Goal: Task Accomplishment & Management: Complete application form

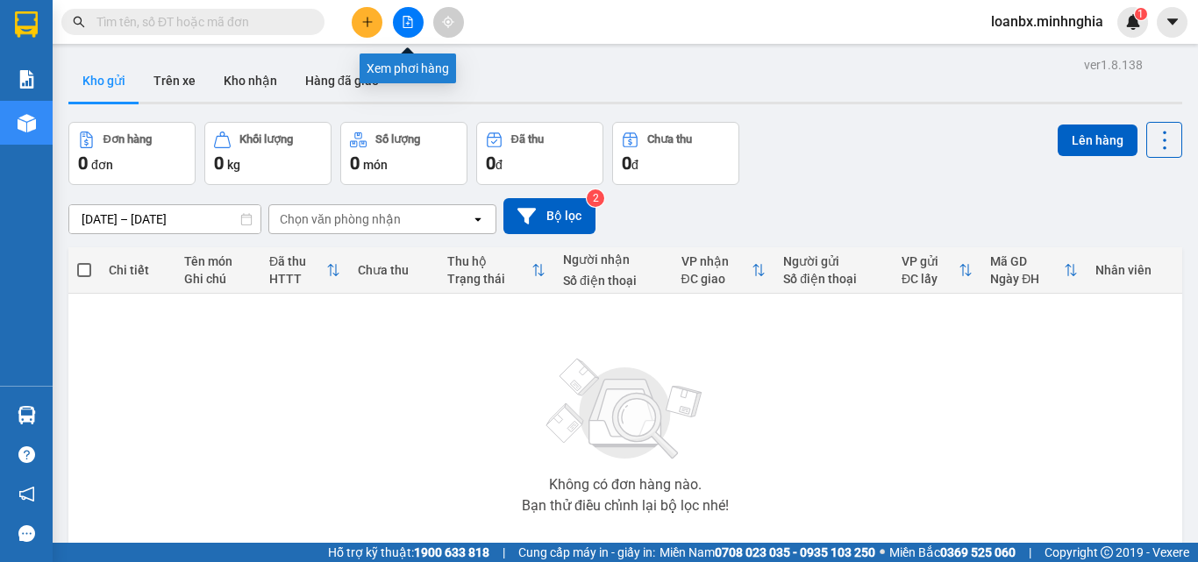
click at [405, 29] on button at bounding box center [408, 22] width 31 height 31
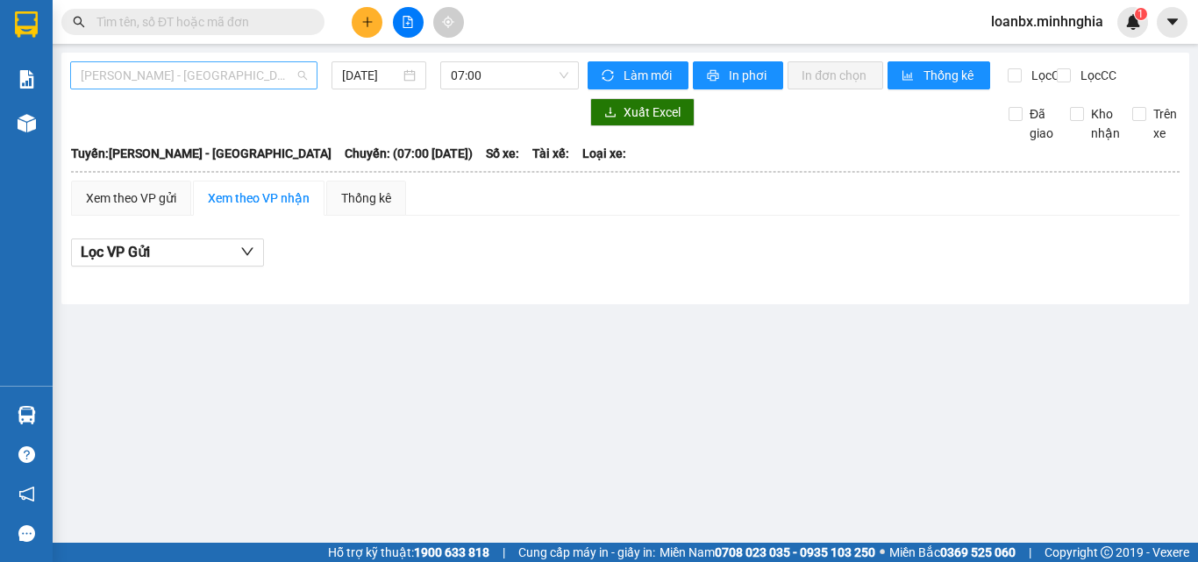
click at [266, 73] on span "Phan Rí - Sài Gòn" at bounding box center [194, 75] width 226 height 26
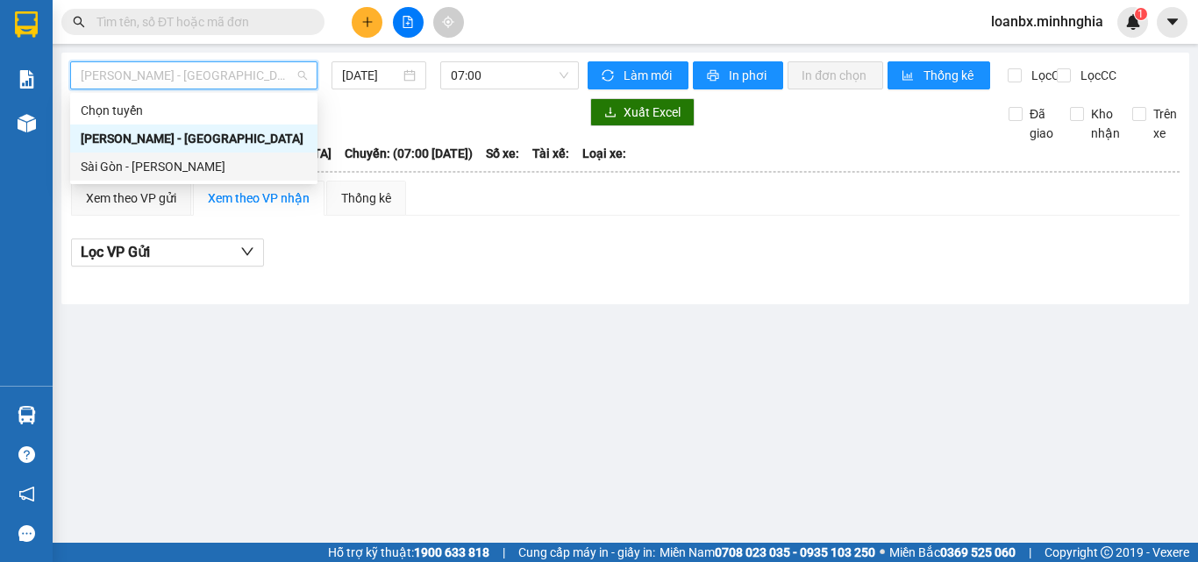
click at [170, 167] on div "Sài Gòn - Phan Rí" at bounding box center [194, 166] width 226 height 19
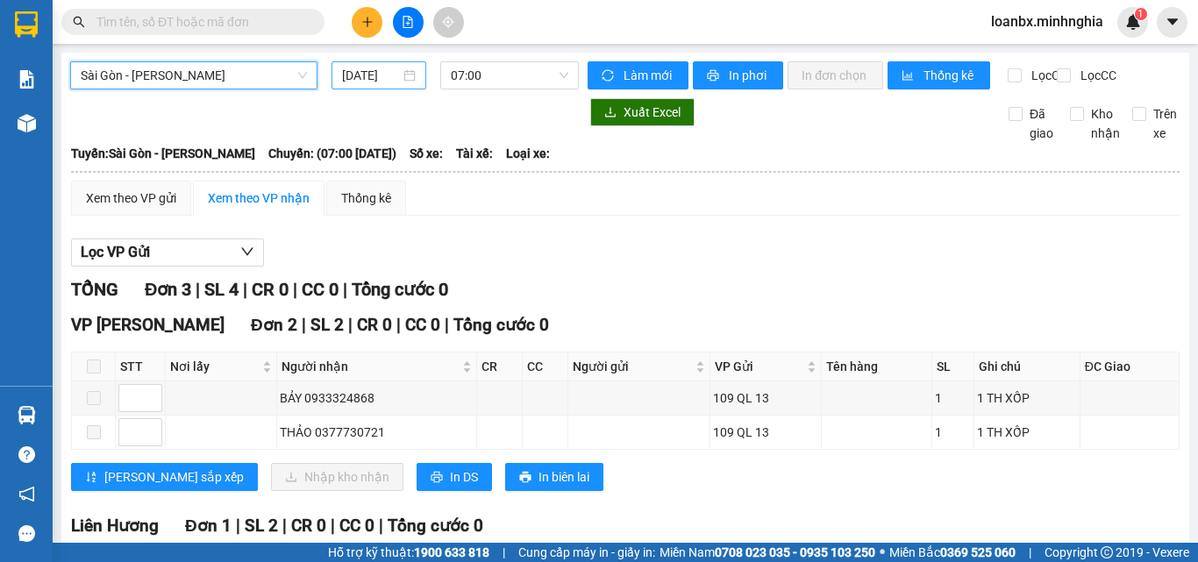
click at [342, 81] on input "14/08/2025" at bounding box center [371, 75] width 58 height 19
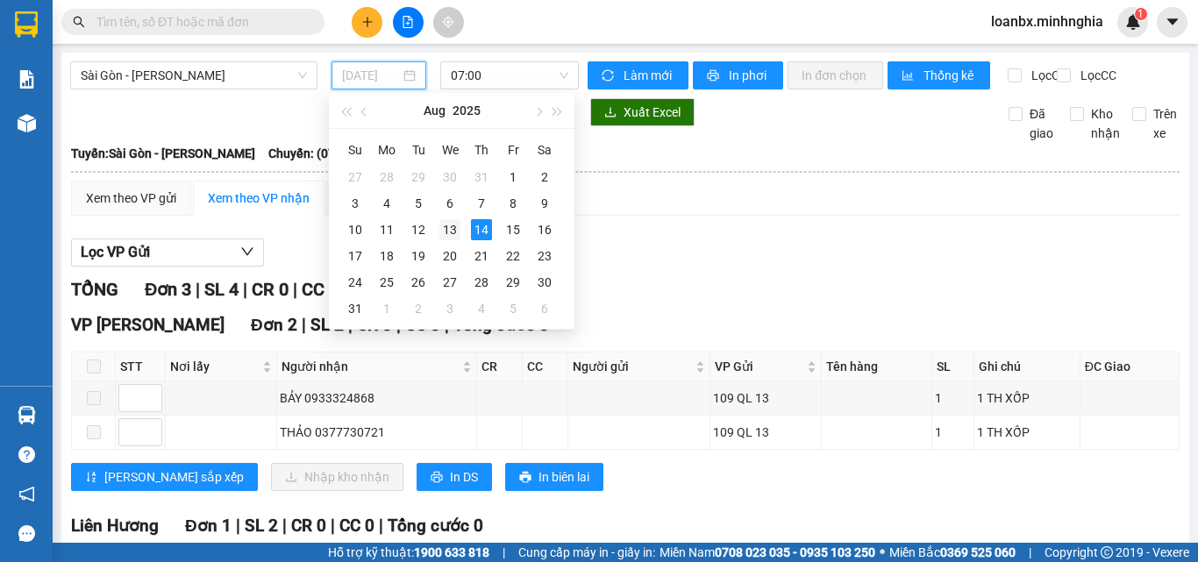
click at [459, 229] on div "13" at bounding box center [449, 229] width 21 height 21
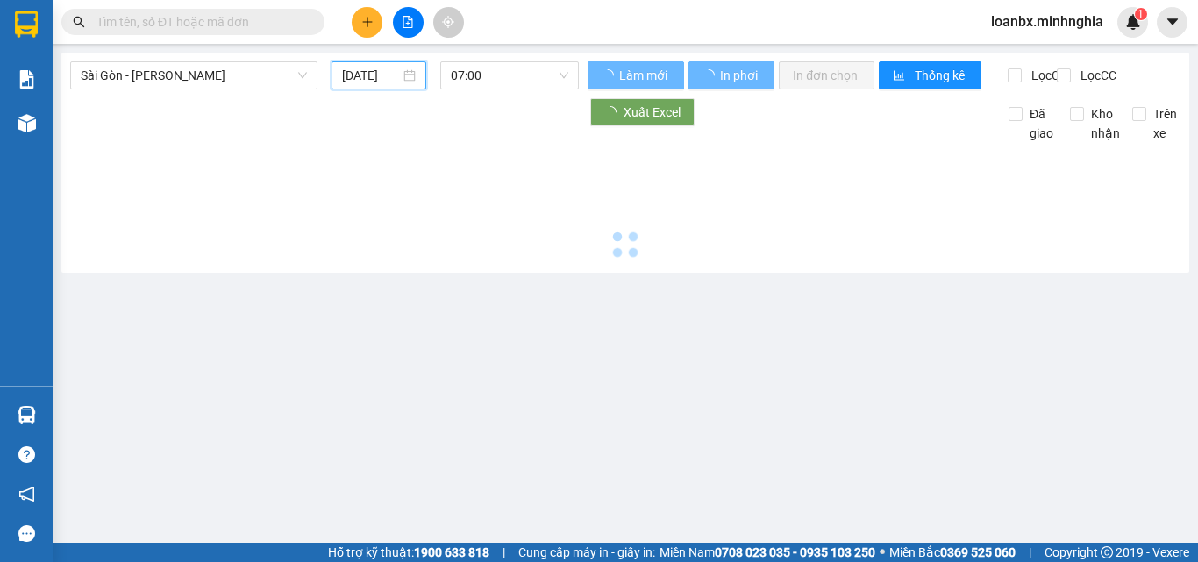
type input "13/08/2025"
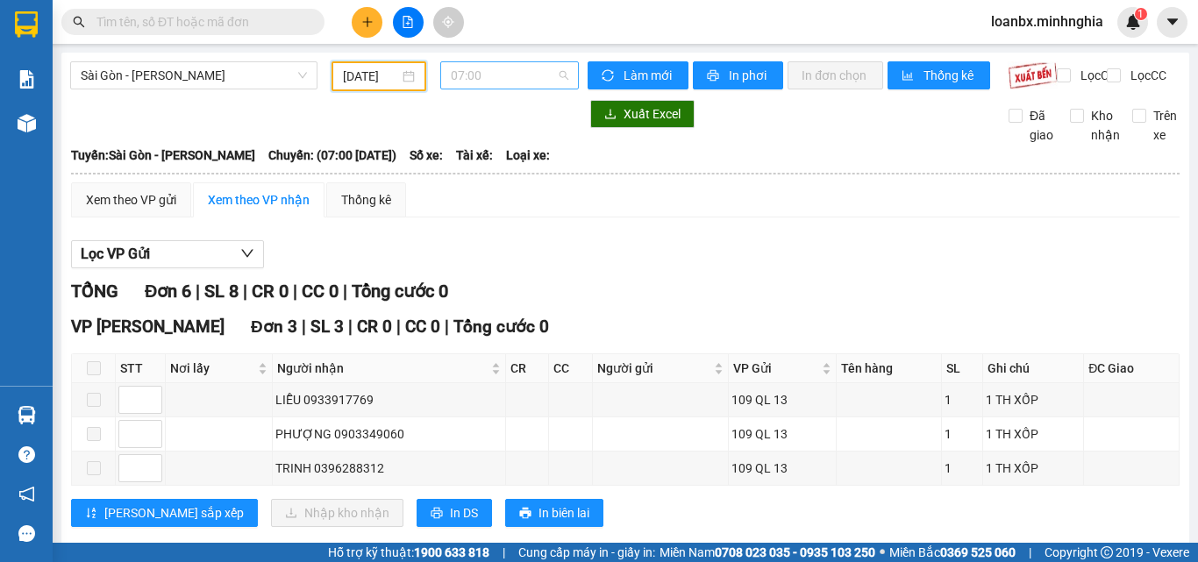
click at [490, 75] on span "07:00" at bounding box center [510, 75] width 118 height 26
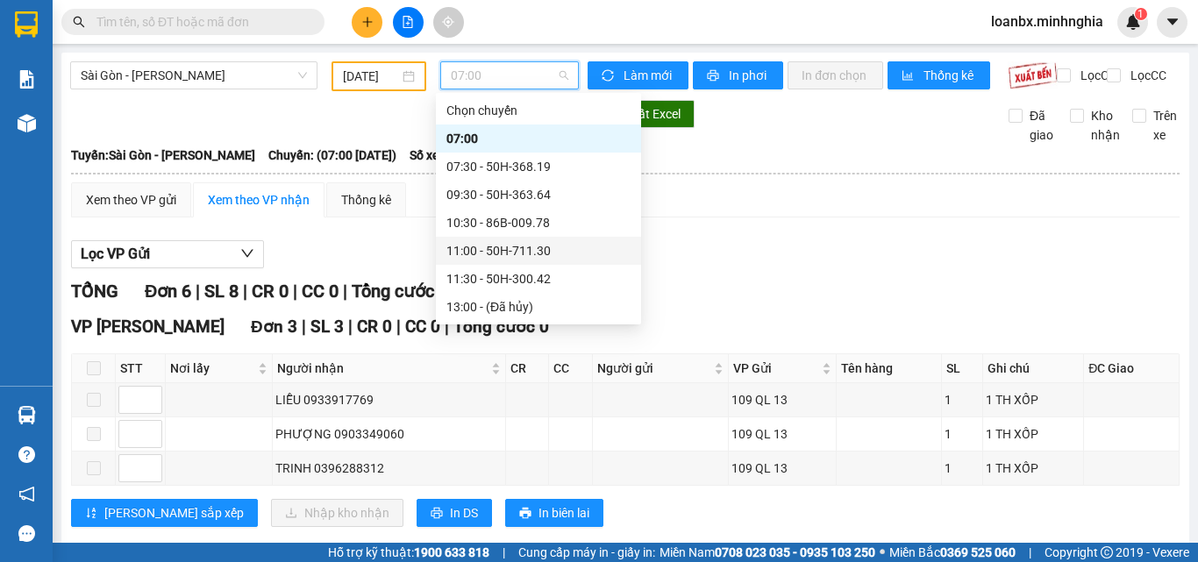
scroll to position [253, 0]
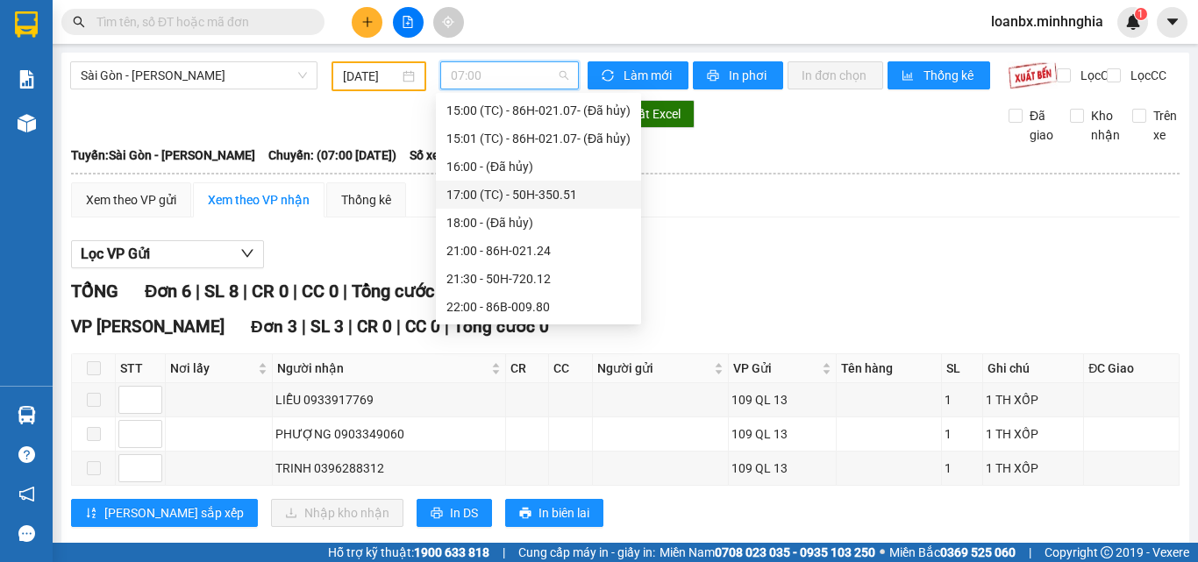
click at [505, 195] on div "17:00 (TC) - 50H-350.51" at bounding box center [538, 194] width 184 height 19
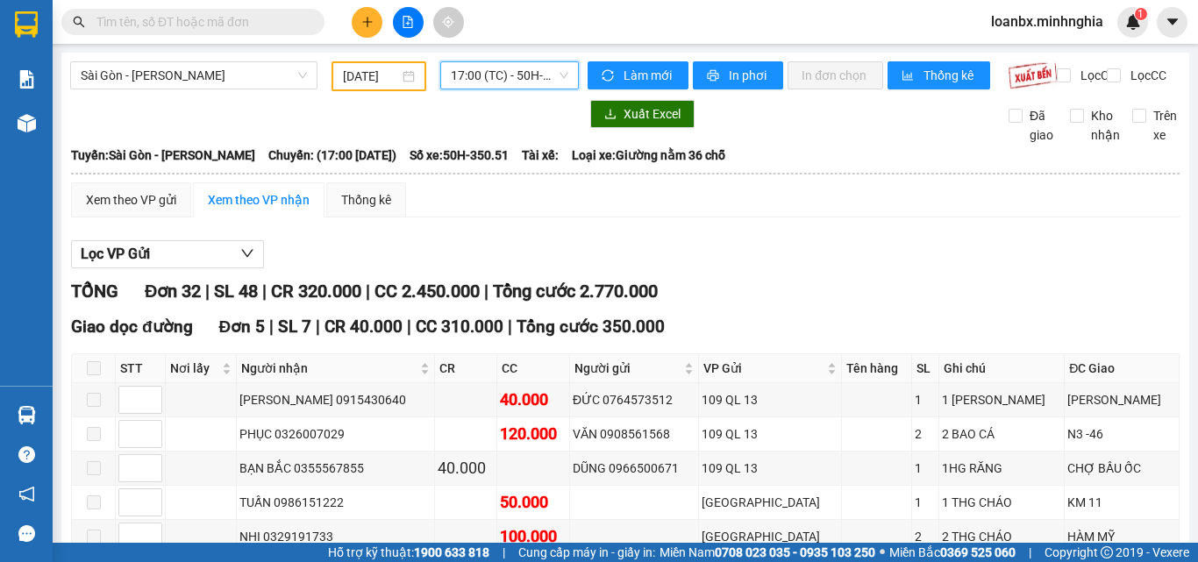
click at [468, 81] on span "17:00 (TC) - 50H-350.51" at bounding box center [510, 75] width 118 height 26
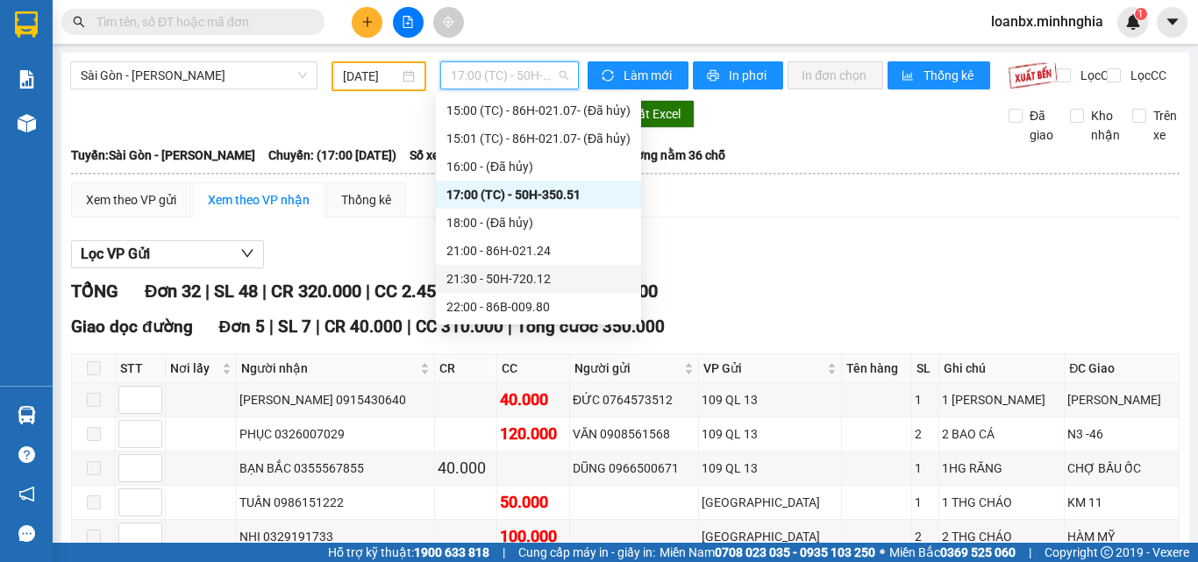
click at [509, 288] on div "21:30 - 50H-720.12" at bounding box center [538, 278] width 184 height 19
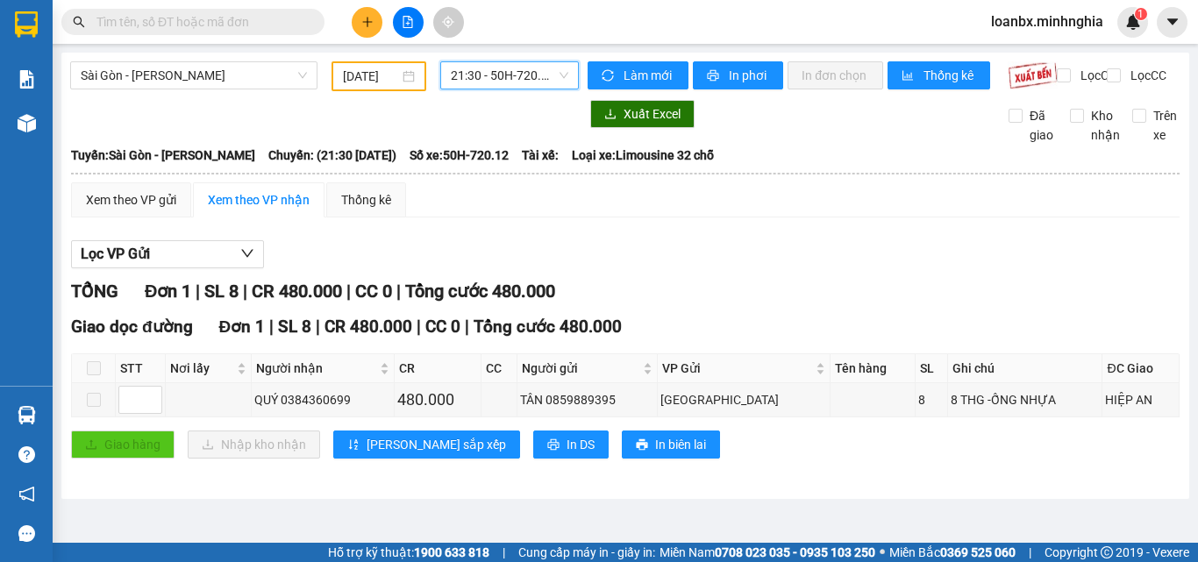
click at [493, 87] on span "21:30 - 50H-720.12" at bounding box center [510, 75] width 118 height 26
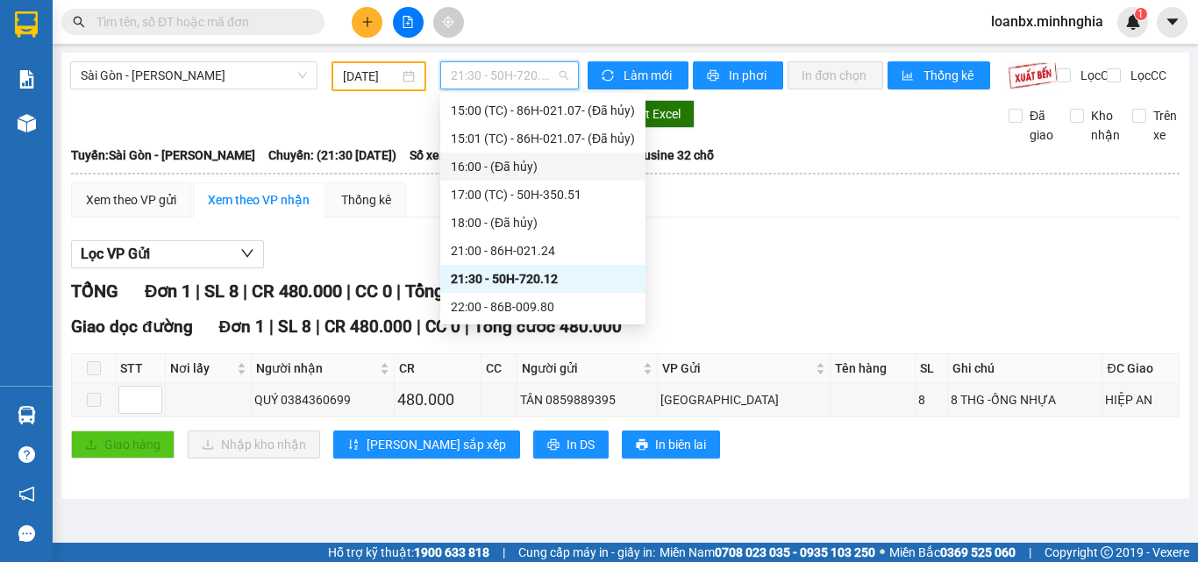
scroll to position [165, 0]
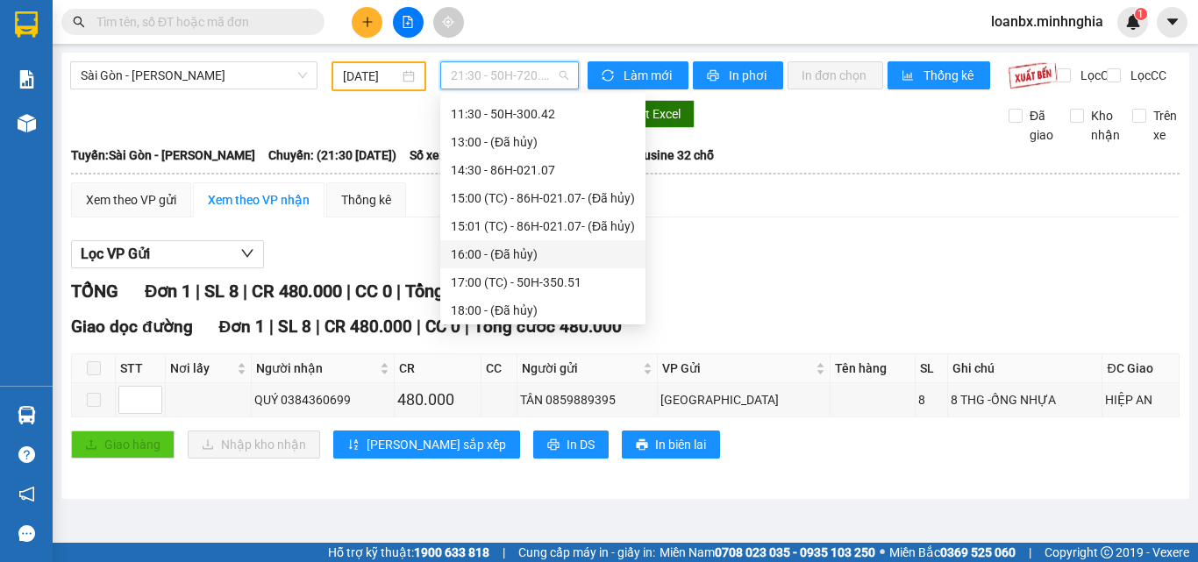
click at [512, 169] on div "14:30 - 86H-021.07" at bounding box center [543, 170] width 184 height 19
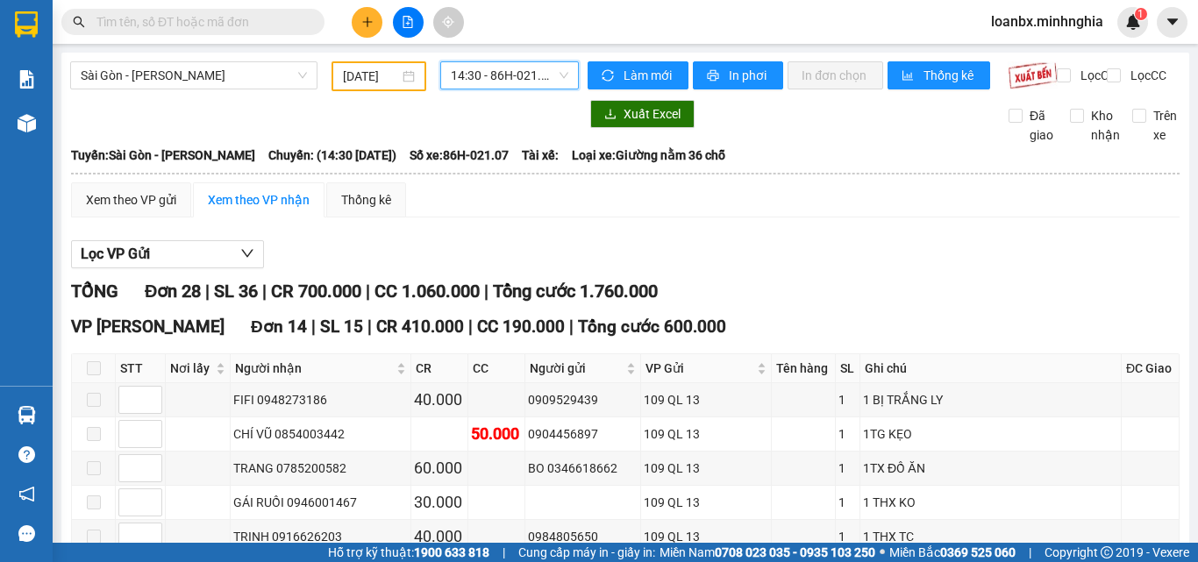
click at [496, 82] on span "14:30 - 86H-021.07" at bounding box center [510, 75] width 118 height 26
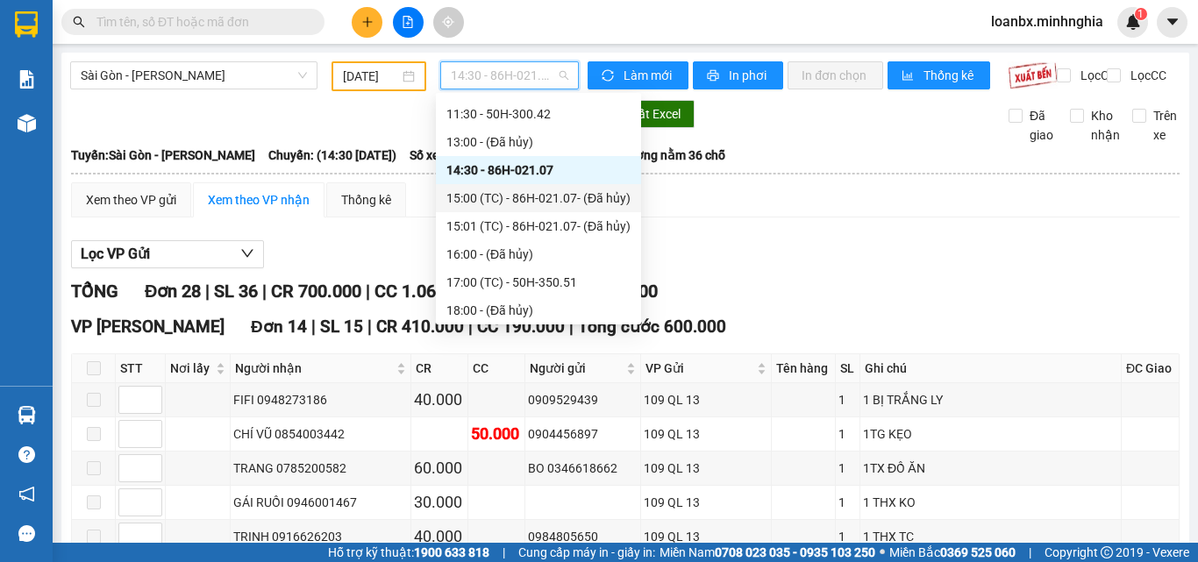
click at [528, 203] on div "15:00 (TC) - 86H-021.07 - (Đã hủy)" at bounding box center [538, 198] width 184 height 19
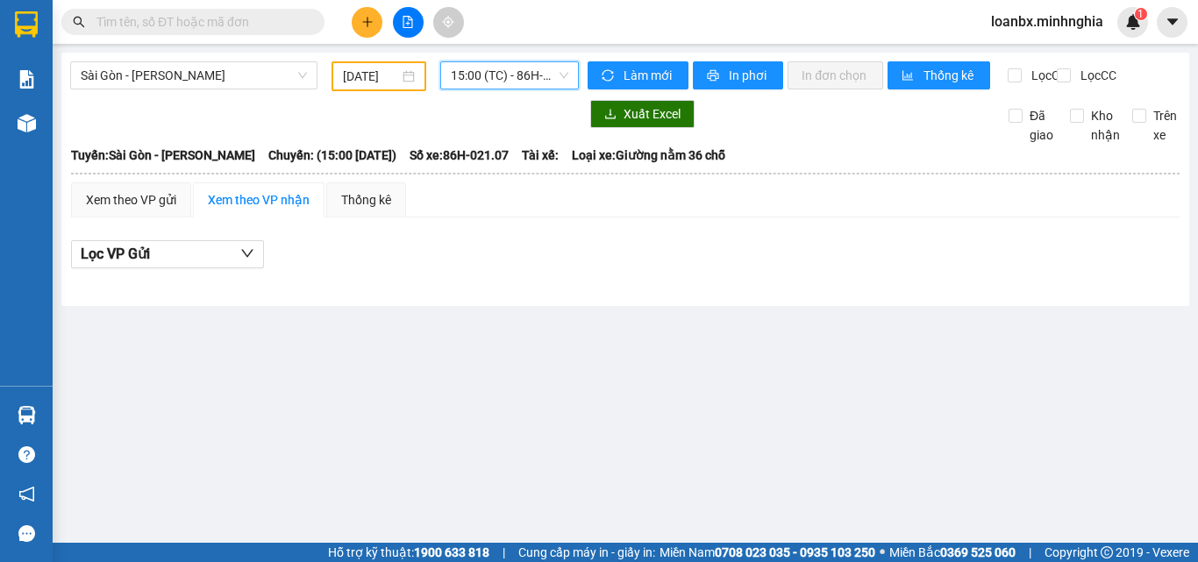
click at [528, 75] on span "15:00 (TC) - 86H-021.07 - (Đã hủy)" at bounding box center [510, 75] width 118 height 26
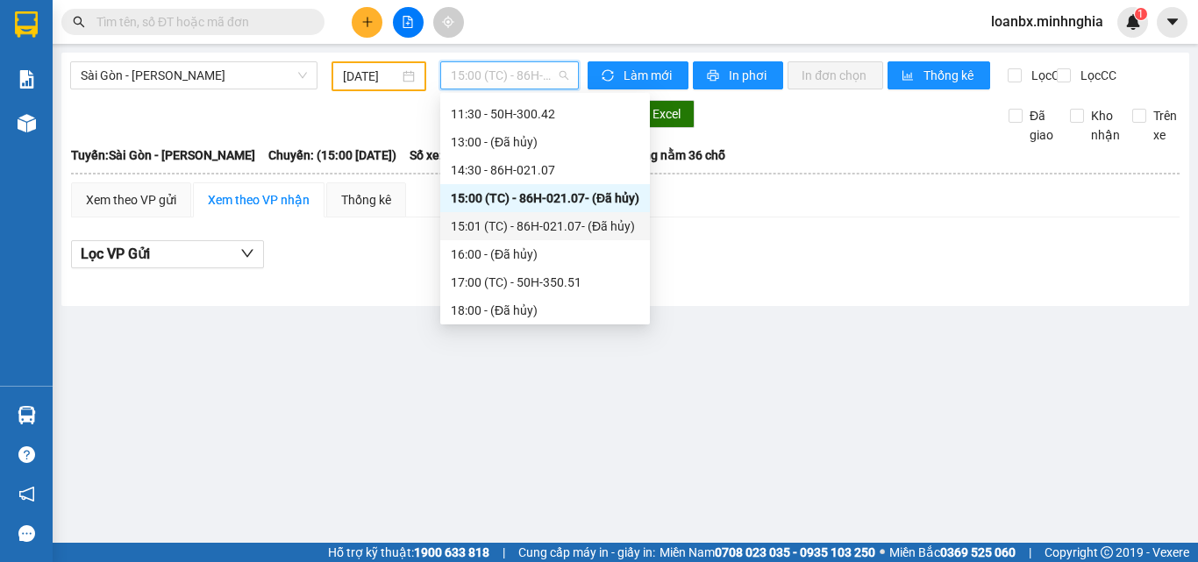
click at [510, 225] on div "15:01 (TC) - 86H-021.07 - (Đã hủy)" at bounding box center [545, 226] width 189 height 19
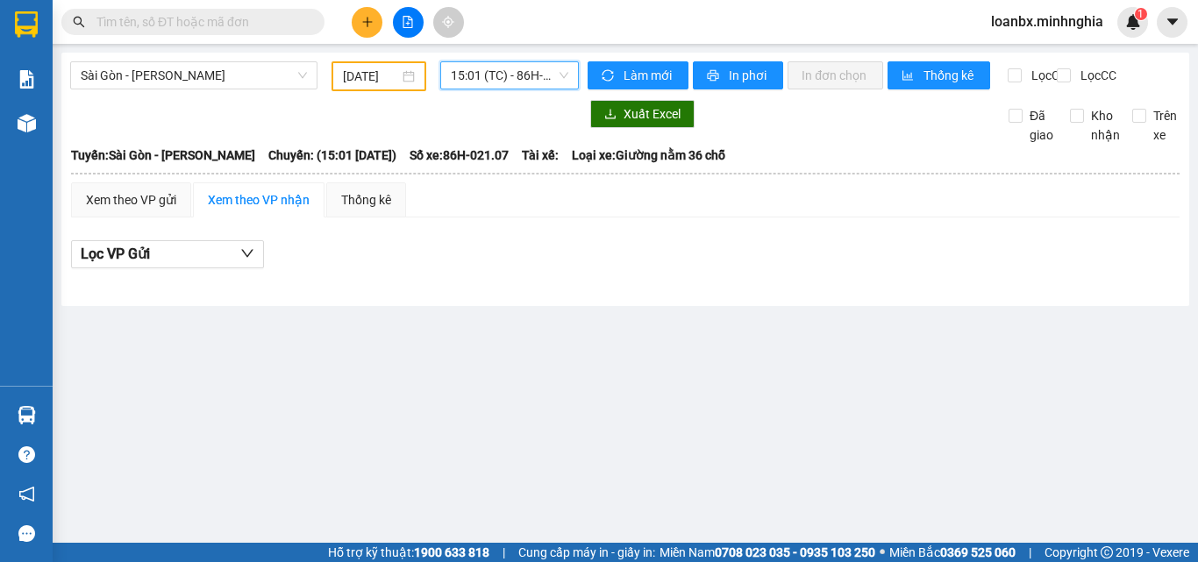
click at [503, 72] on span "15:01 (TC) - 86H-021.07 - (Đã hủy)" at bounding box center [510, 75] width 118 height 26
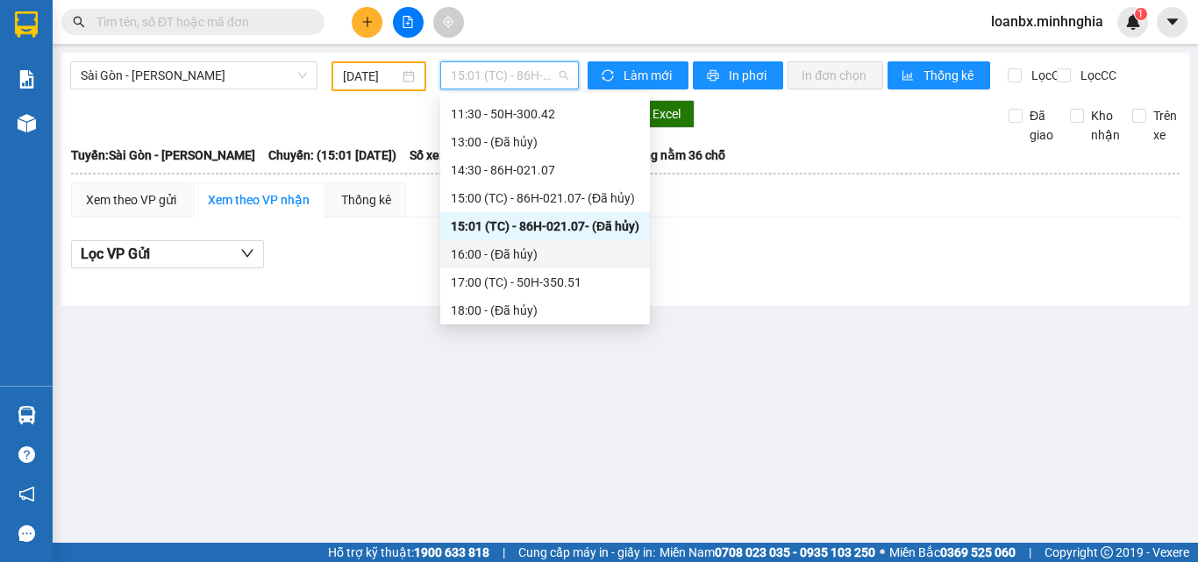
click at [482, 255] on div "16:00 - (Đã hủy)" at bounding box center [545, 254] width 189 height 19
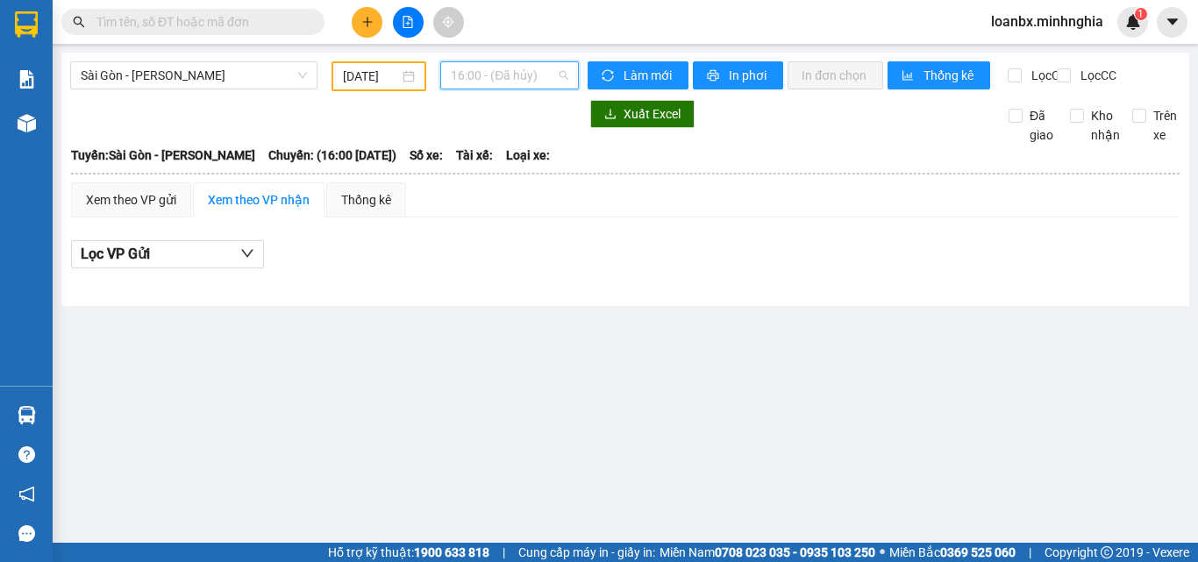
click at [517, 77] on span "16:00 - (Đã hủy)" at bounding box center [510, 75] width 118 height 26
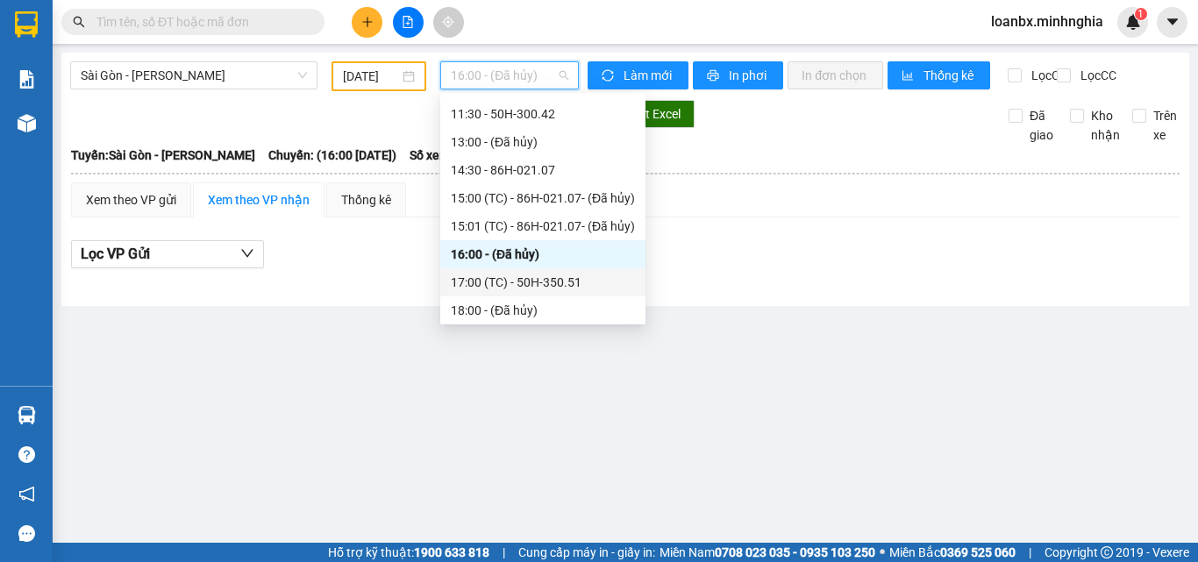
click at [499, 285] on div "17:00 (TC) - 50H-350.51" at bounding box center [543, 282] width 184 height 19
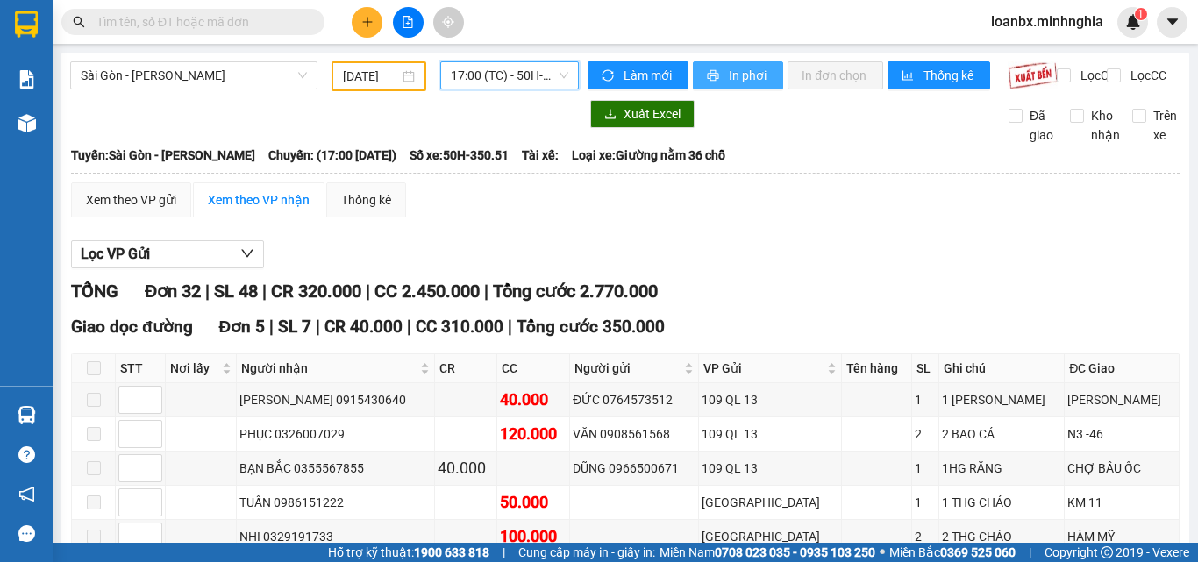
click at [753, 72] on span "In phơi" at bounding box center [749, 75] width 40 height 19
click at [479, 78] on span "17:00 (TC) - 50H-350.51" at bounding box center [510, 75] width 118 height 26
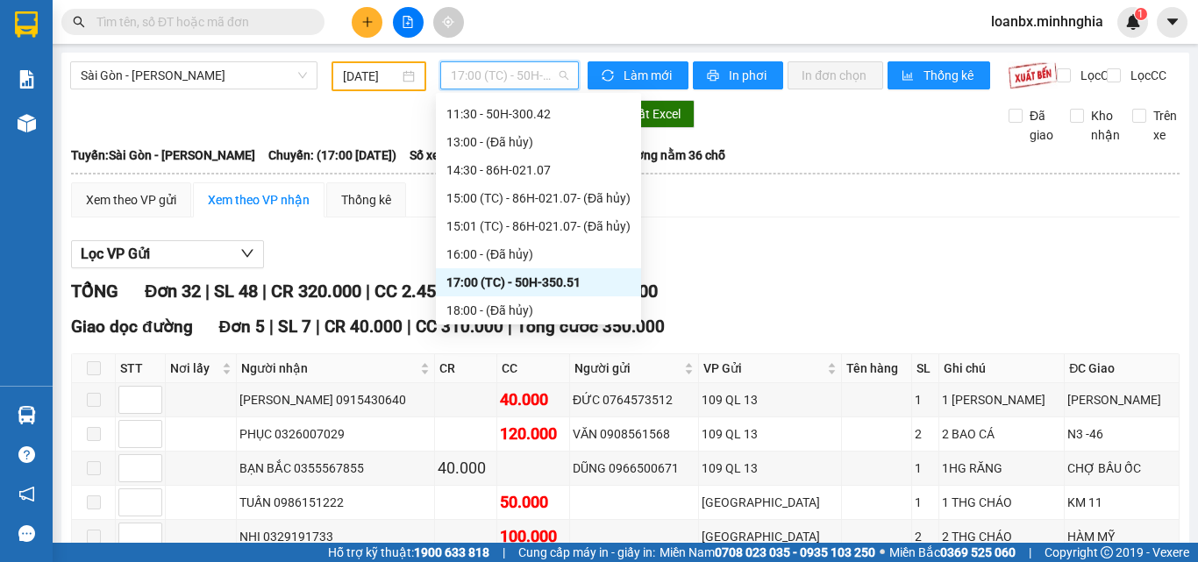
scroll to position [253, 0]
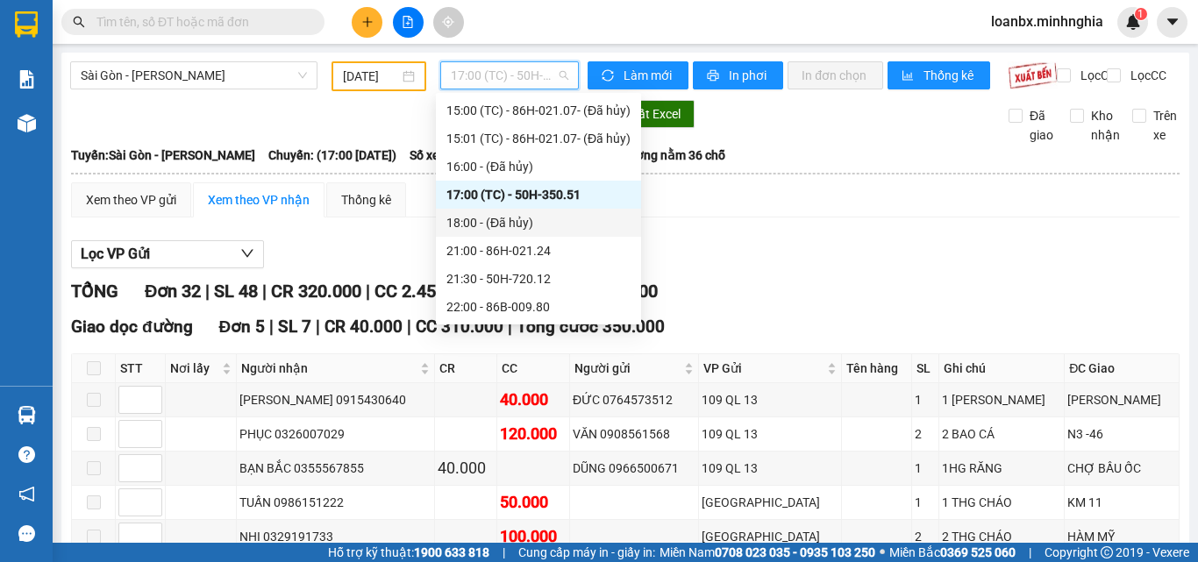
click at [513, 224] on div "18:00 - (Đã hủy)" at bounding box center [538, 222] width 184 height 19
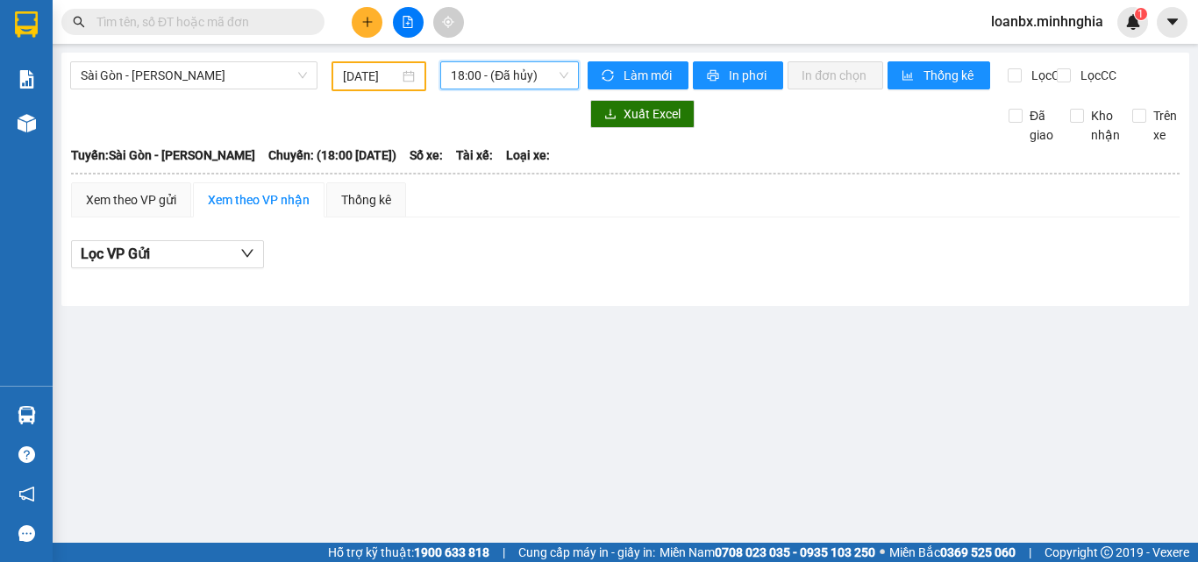
click at [507, 75] on span "18:00 - (Đã hủy)" at bounding box center [510, 75] width 118 height 26
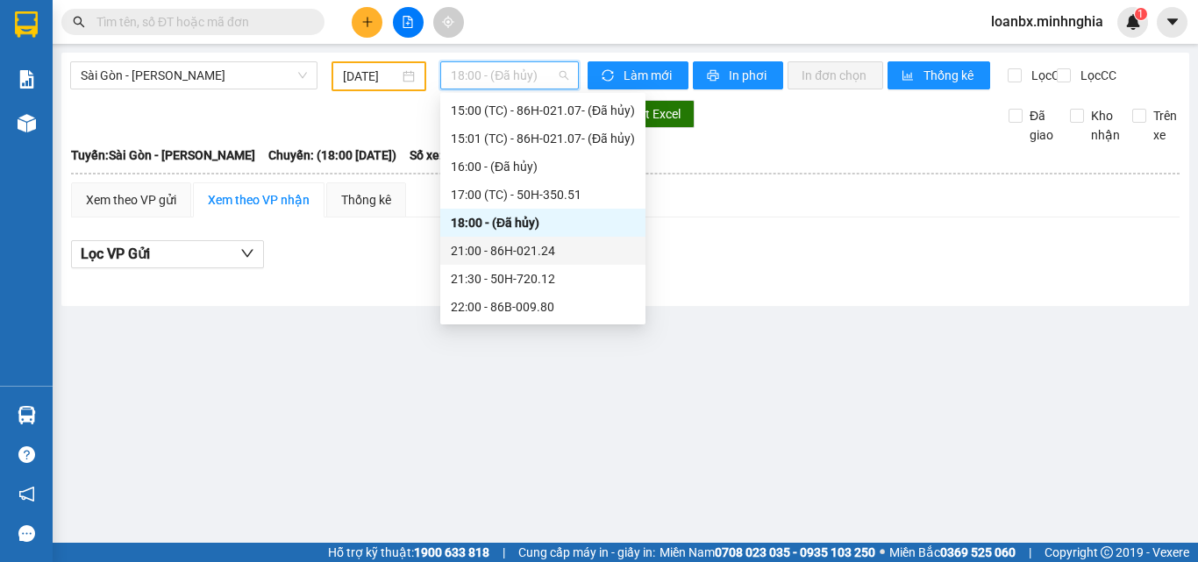
click at [485, 247] on div "21:00 - 86H-021.24" at bounding box center [543, 250] width 184 height 19
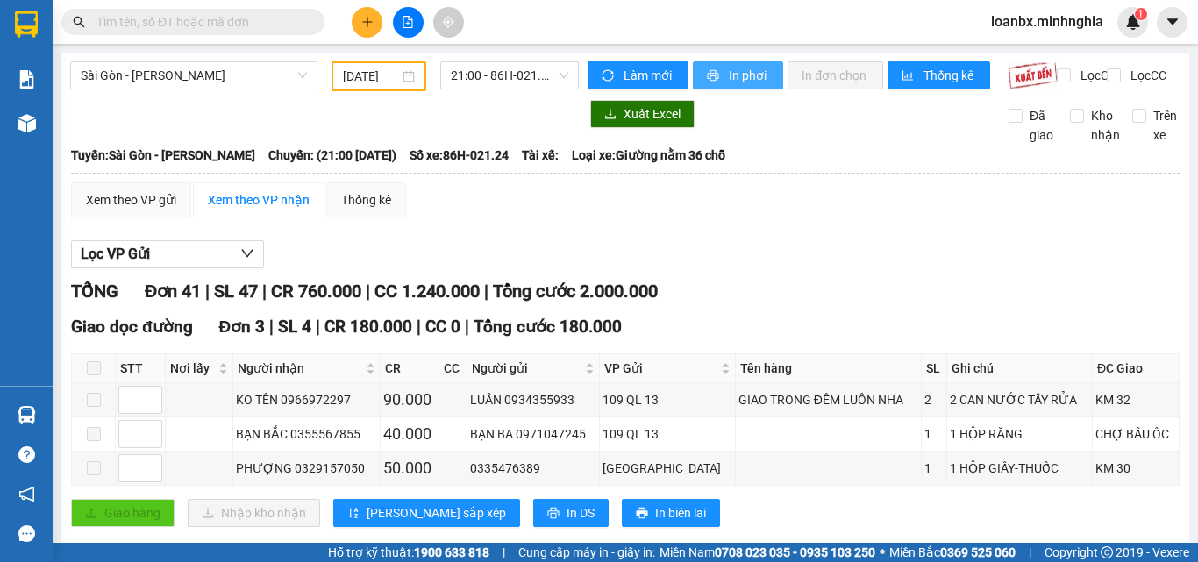
click at [734, 74] on span "In phơi" at bounding box center [749, 75] width 40 height 19
click at [462, 63] on span "21:00 - 86H-021.24" at bounding box center [510, 75] width 118 height 26
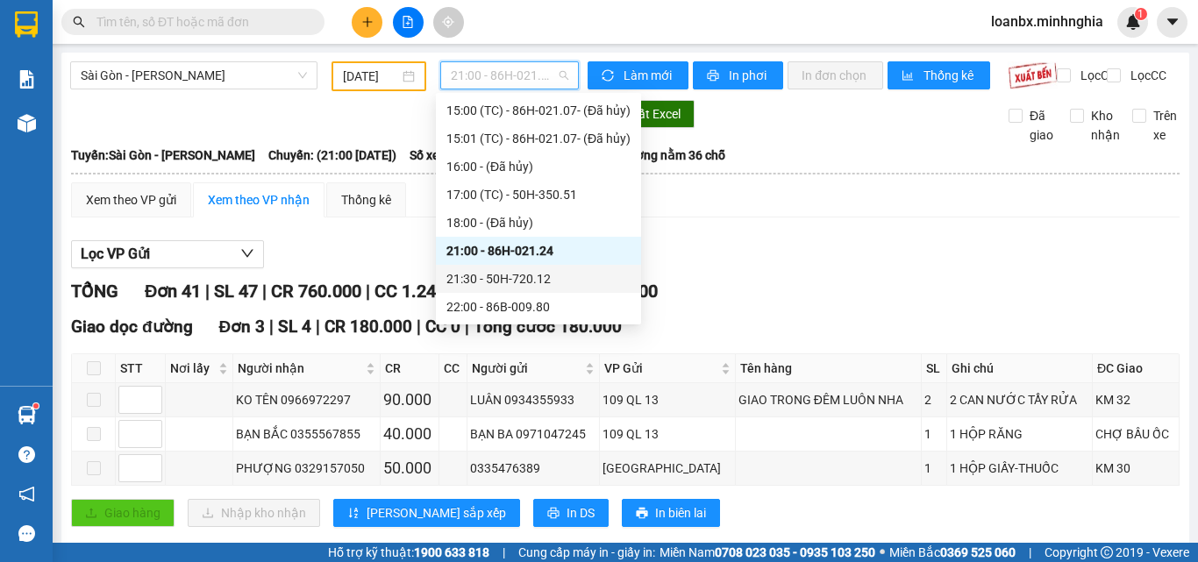
click at [500, 284] on div "21:30 - 50H-720.12" at bounding box center [538, 278] width 184 height 19
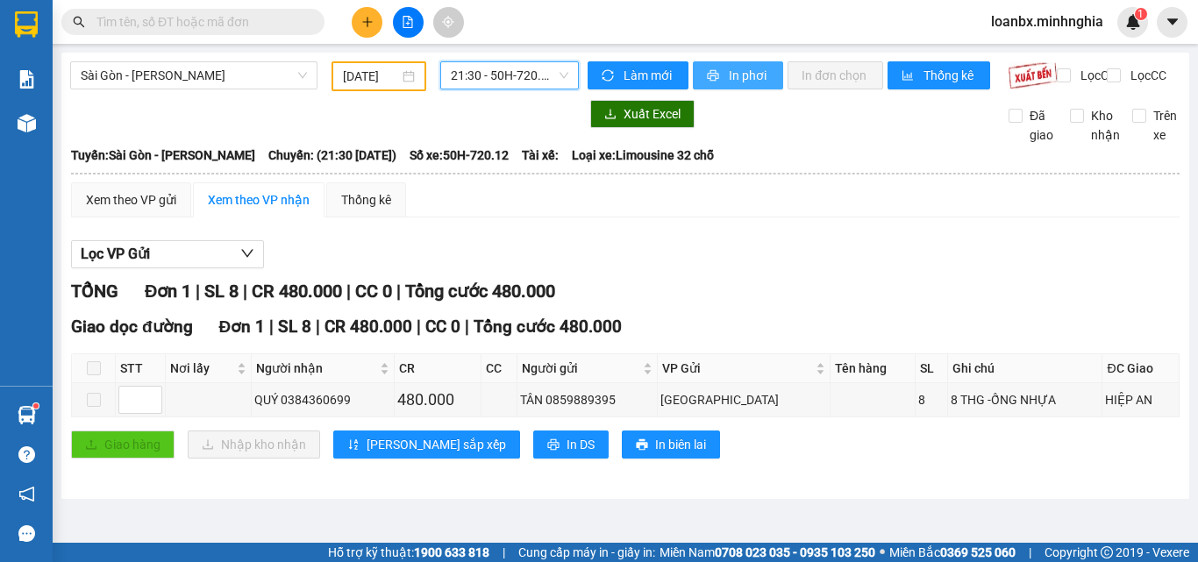
click at [746, 69] on span "In phơi" at bounding box center [749, 75] width 40 height 19
click at [497, 75] on span "21:30 - 50H-720.12" at bounding box center [510, 75] width 118 height 26
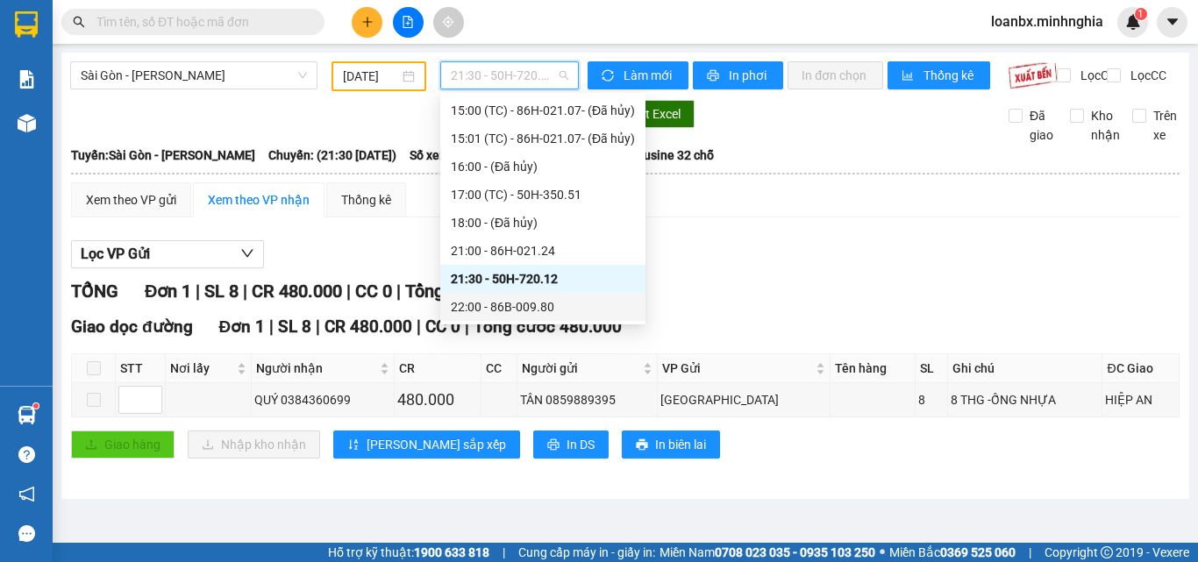
click at [509, 312] on div "22:00 - 86B-009.80" at bounding box center [543, 306] width 184 height 19
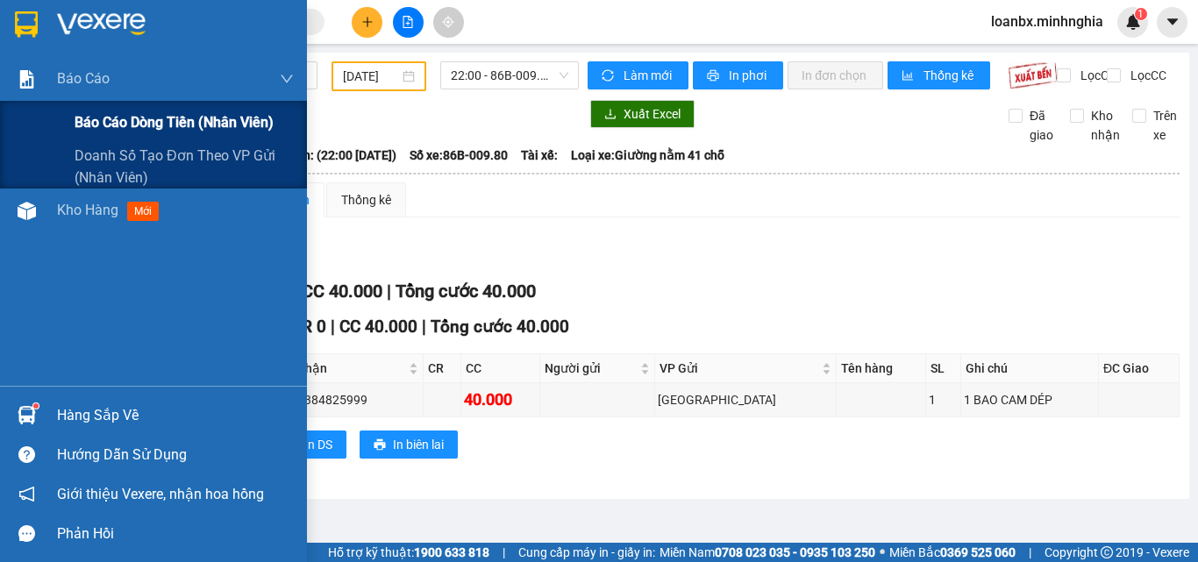
click at [84, 125] on span "Báo cáo dòng tiền (nhân viên)" at bounding box center [174, 122] width 199 height 22
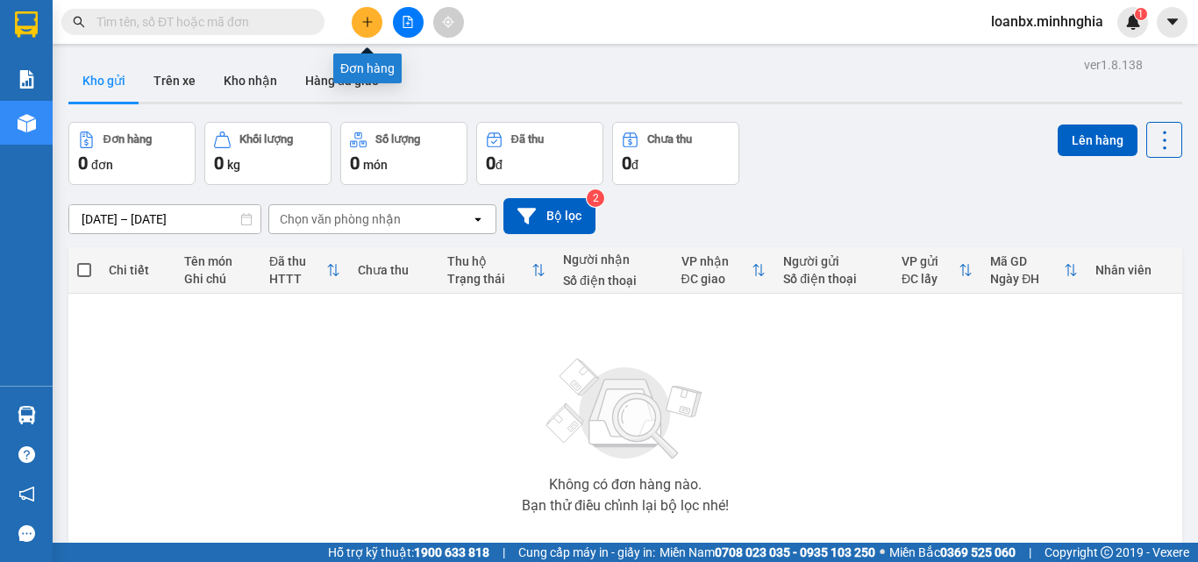
click at [369, 30] on button at bounding box center [367, 22] width 31 height 31
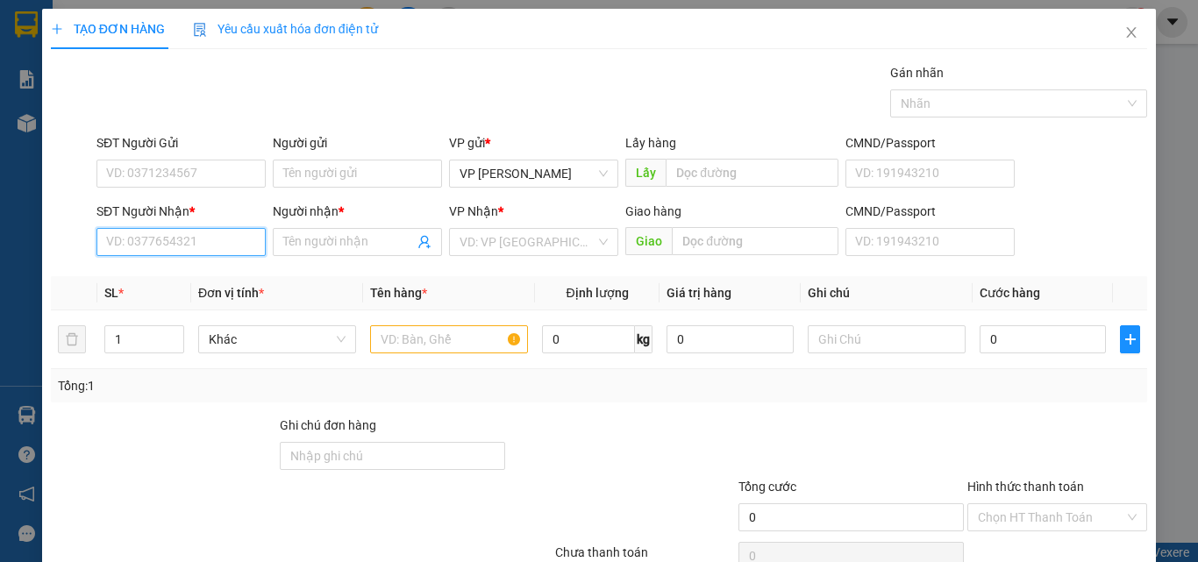
click at [194, 250] on input "SĐT Người Nhận *" at bounding box center [180, 242] width 169 height 28
type input "0902371772"
click at [182, 269] on div "0902371772 - TƯỜNG" at bounding box center [179, 277] width 146 height 19
type input "TƯỜNG"
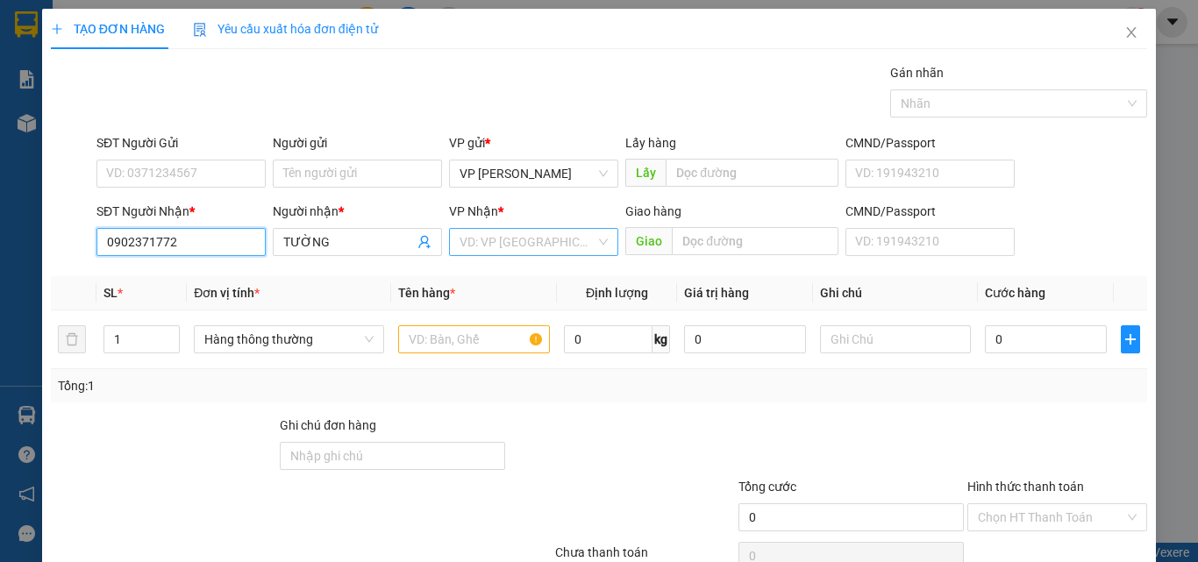
type input "0902371772"
click at [506, 234] on input "search" at bounding box center [528, 242] width 136 height 26
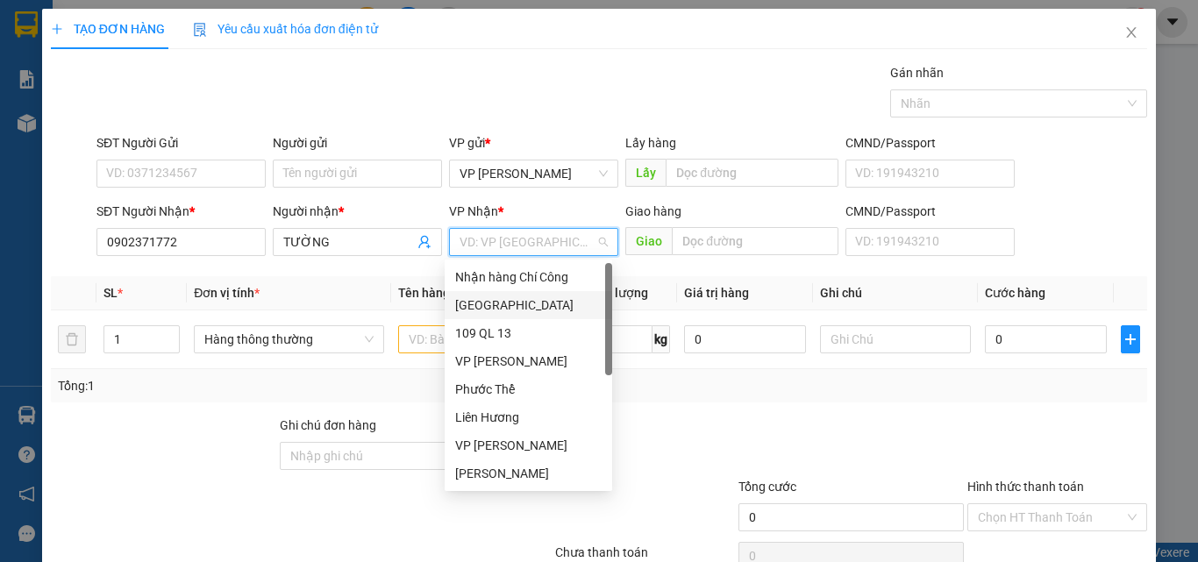
click at [490, 306] on div "Sài Gòn" at bounding box center [528, 305] width 146 height 19
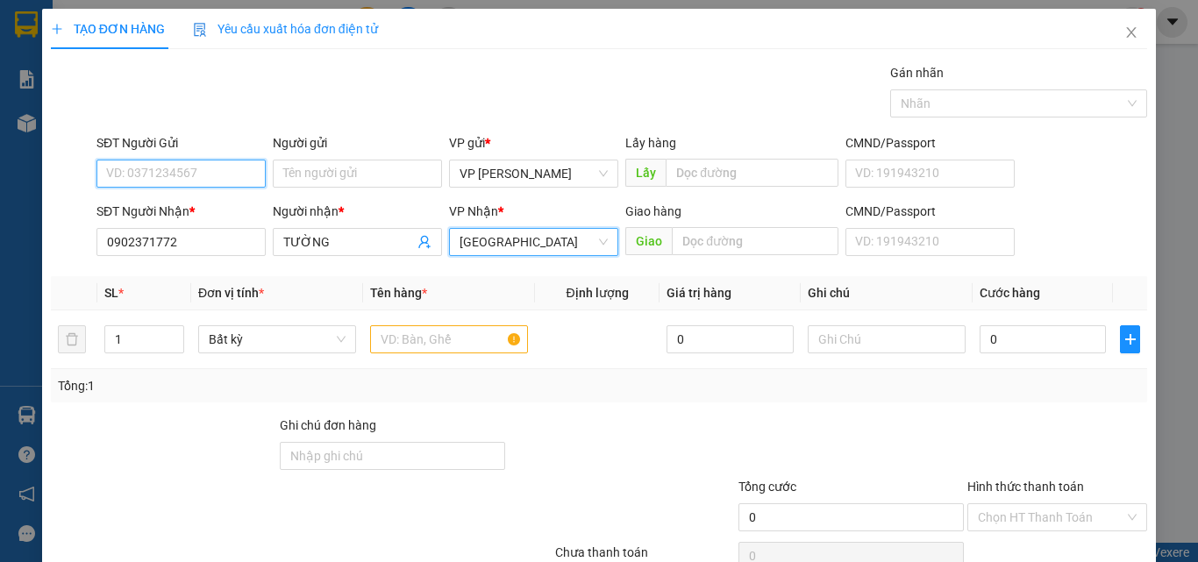
click at [178, 168] on input "SĐT Người Gửi" at bounding box center [180, 174] width 169 height 28
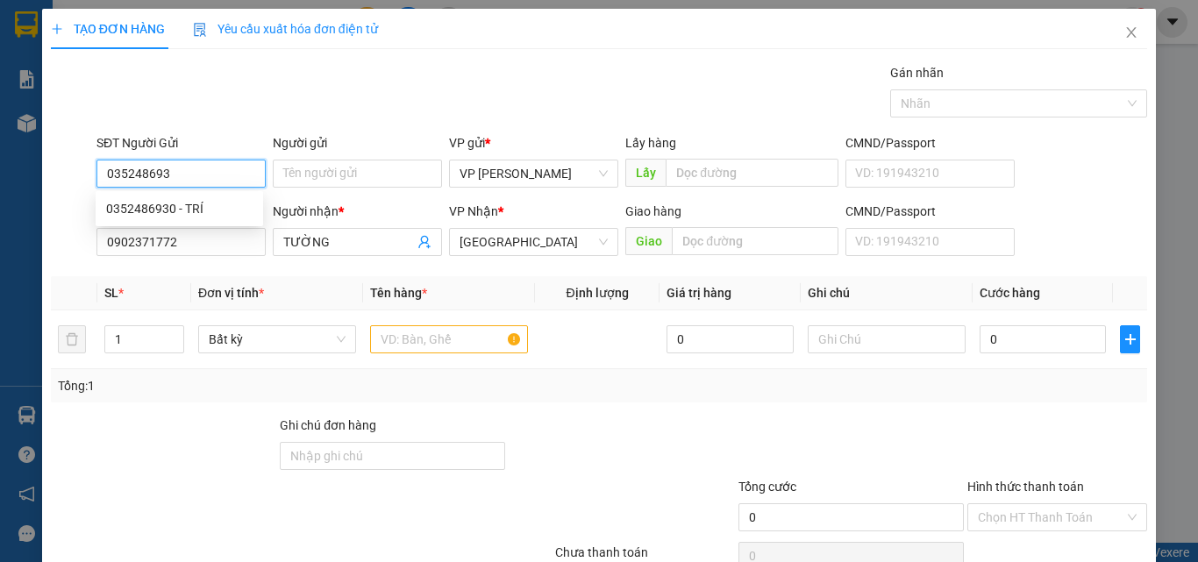
type input "0352486930"
click at [215, 219] on div "0352486930 - TRÍ" at bounding box center [180, 209] width 168 height 28
type input "TRÍ"
type input "0352486930"
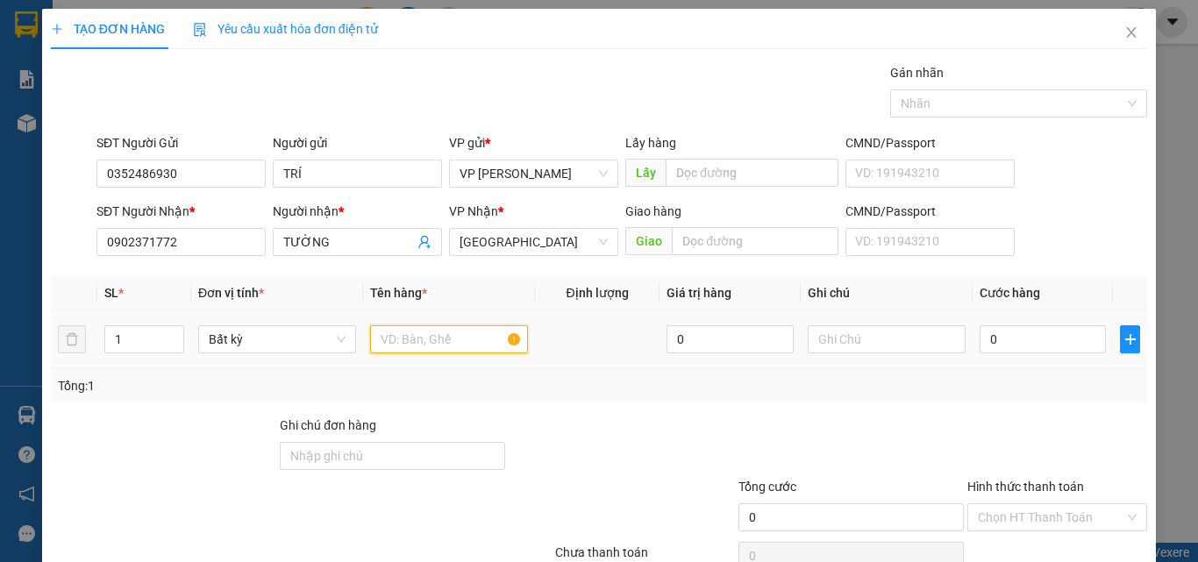
click at [466, 339] on input "text" at bounding box center [449, 339] width 158 height 28
type input "816"
click at [893, 354] on div at bounding box center [887, 339] width 158 height 35
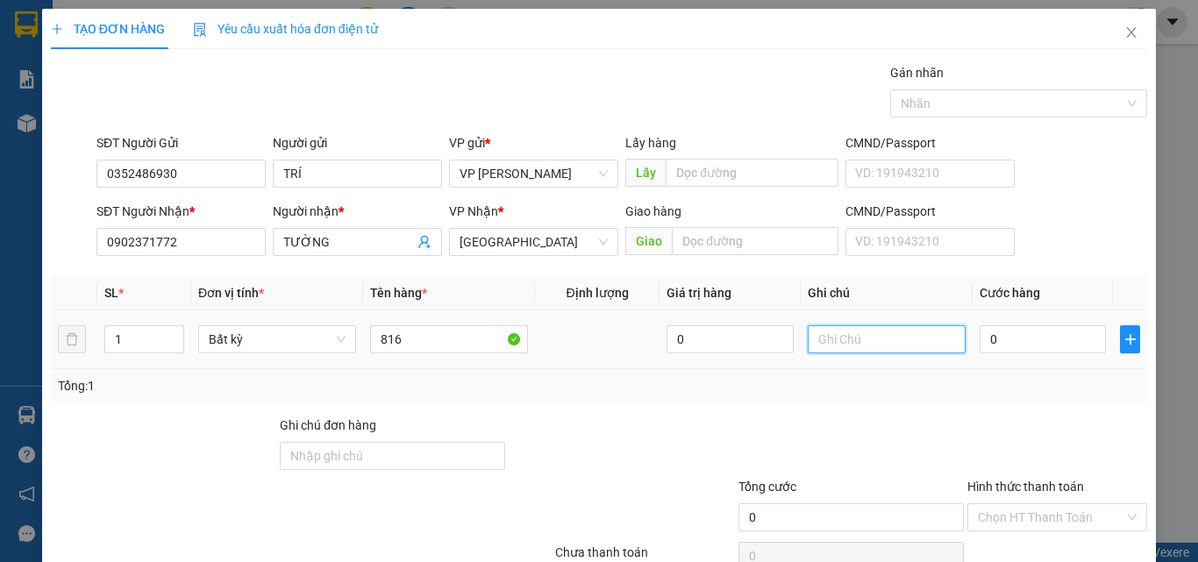
click at [892, 350] on input "text" at bounding box center [887, 339] width 158 height 28
type input "1 TH XỐP CÓ CỤC - CÁ"
click at [1024, 331] on input "0" at bounding box center [1043, 339] width 126 height 28
type input "5"
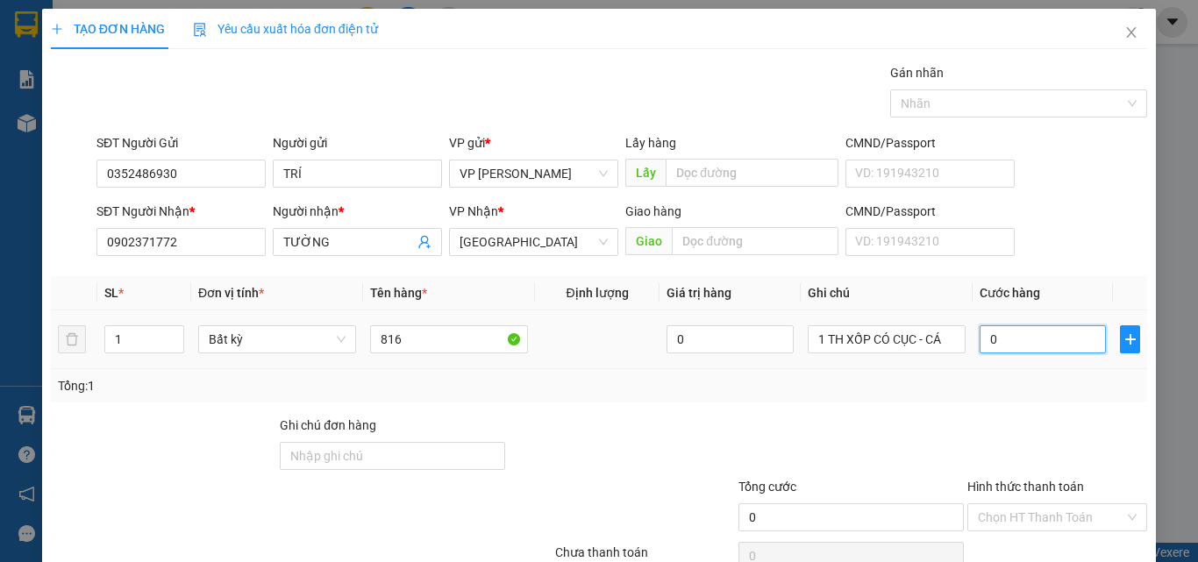
type input "5"
type input "50"
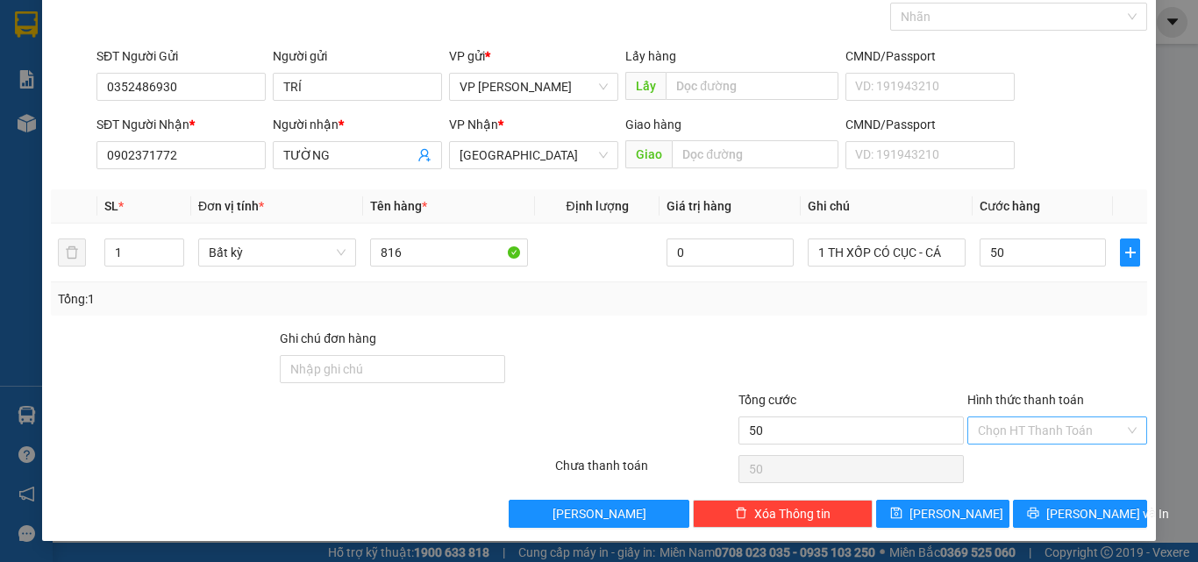
type input "50.000"
click at [997, 427] on input "Hình thức thanh toán" at bounding box center [1051, 431] width 146 height 26
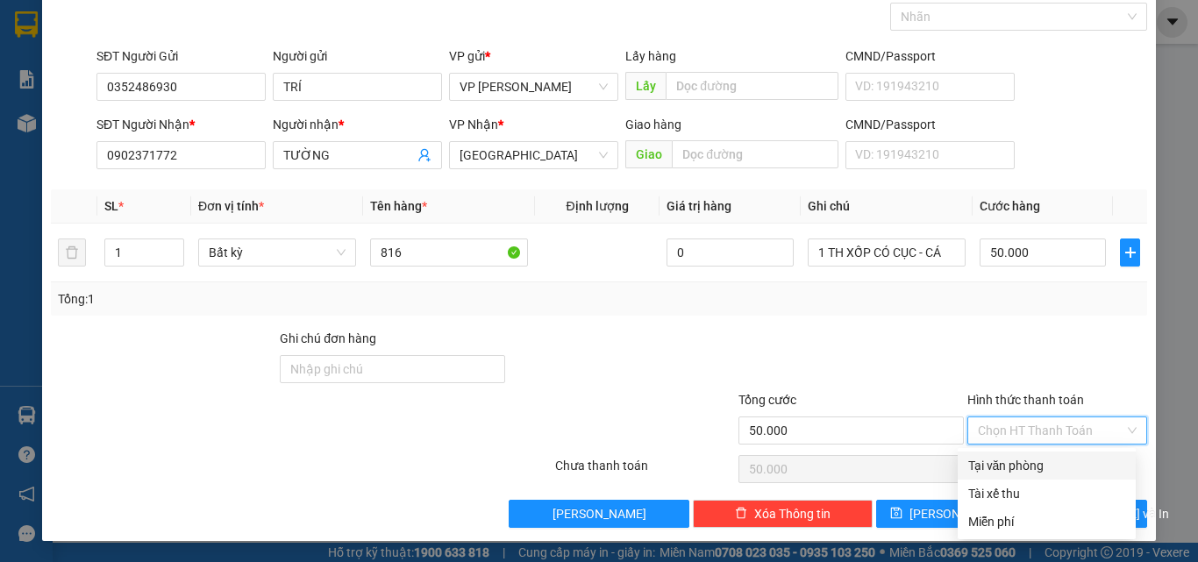
click at [1010, 468] on div "Tại văn phòng" at bounding box center [1046, 465] width 157 height 19
type input "0"
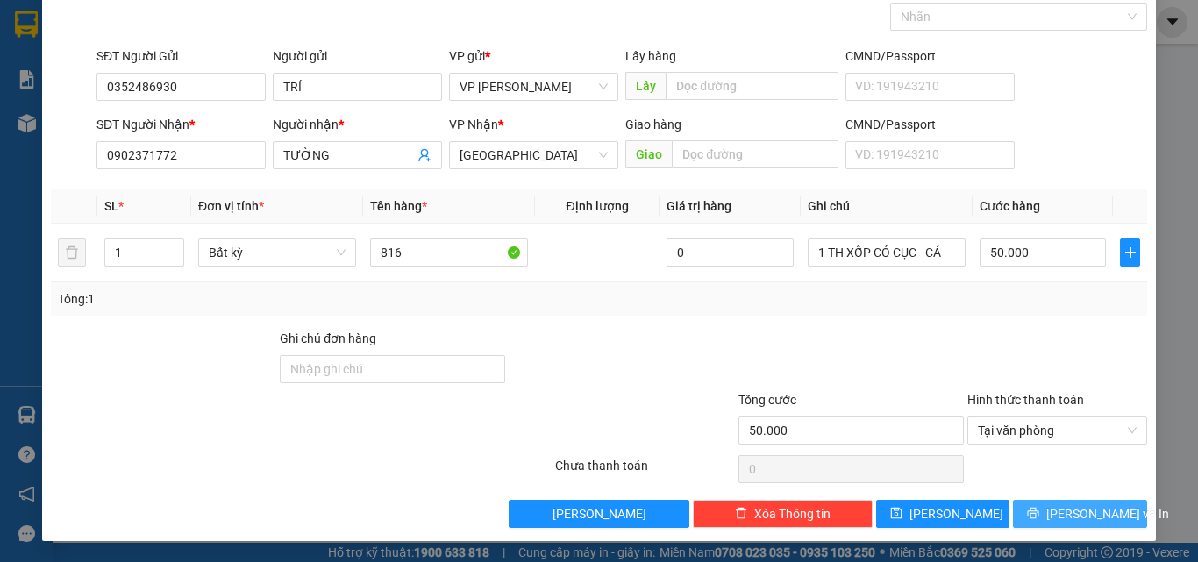
click at [1066, 512] on span "Lưu và In" at bounding box center [1107, 513] width 123 height 19
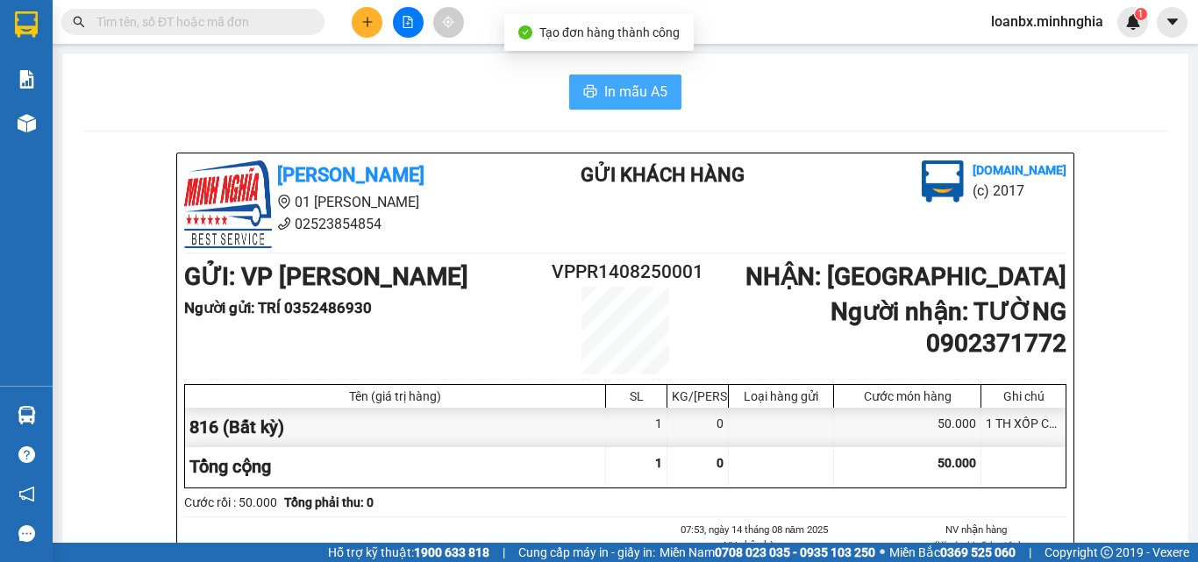
click at [604, 106] on button "In mẫu A5" at bounding box center [625, 92] width 112 height 35
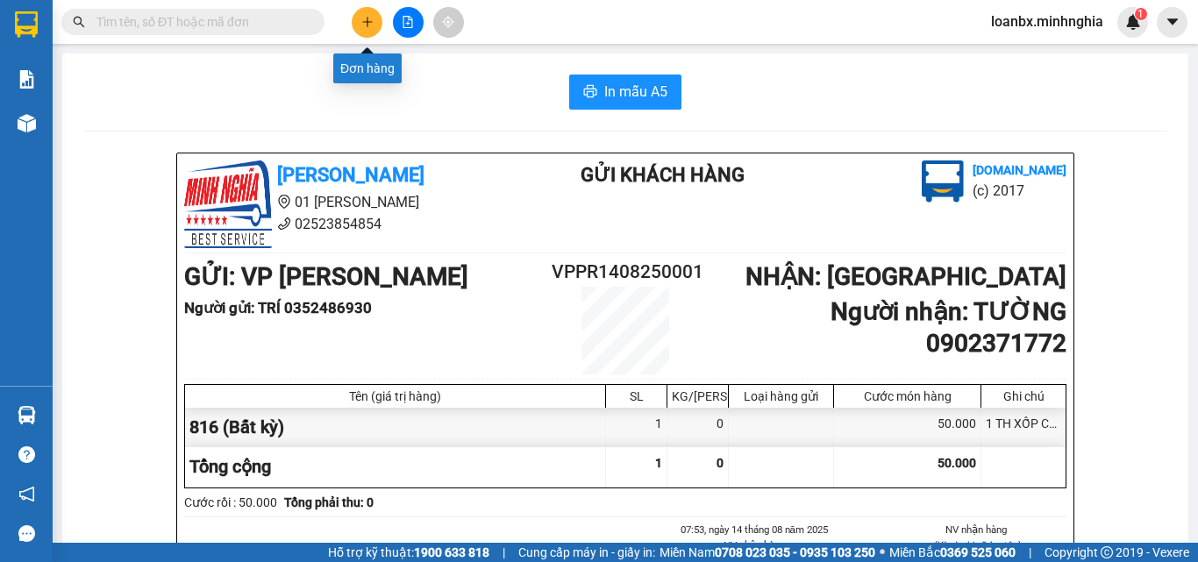
click at [374, 22] on button at bounding box center [367, 22] width 31 height 31
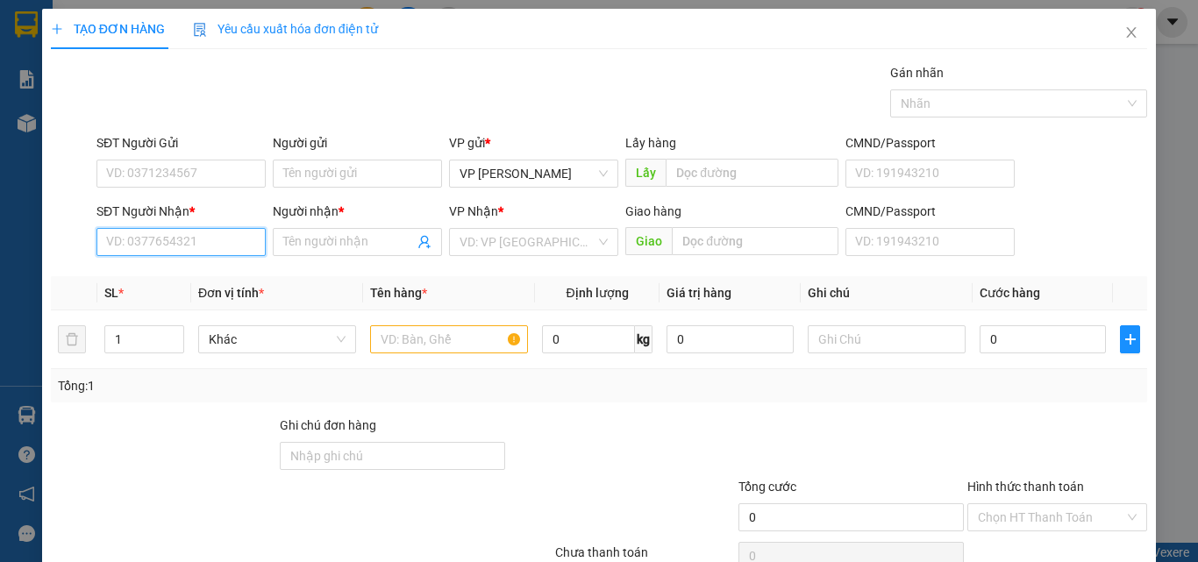
click at [191, 251] on input "SĐT Người Nhận *" at bounding box center [180, 242] width 169 height 28
type input "0947474738"
click at [195, 274] on div "0947474738 - HẰNG" at bounding box center [179, 277] width 146 height 19
type input "HẰNG"
type input "0947474738"
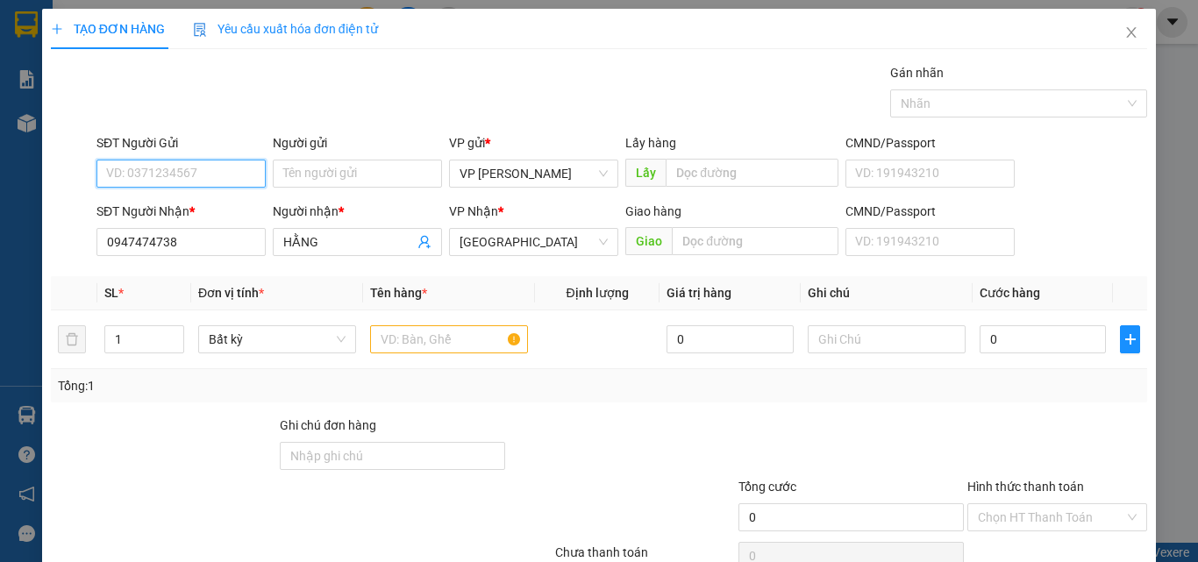
click at [202, 167] on input "SĐT Người Gửi" at bounding box center [180, 174] width 169 height 28
type input "0916927922"
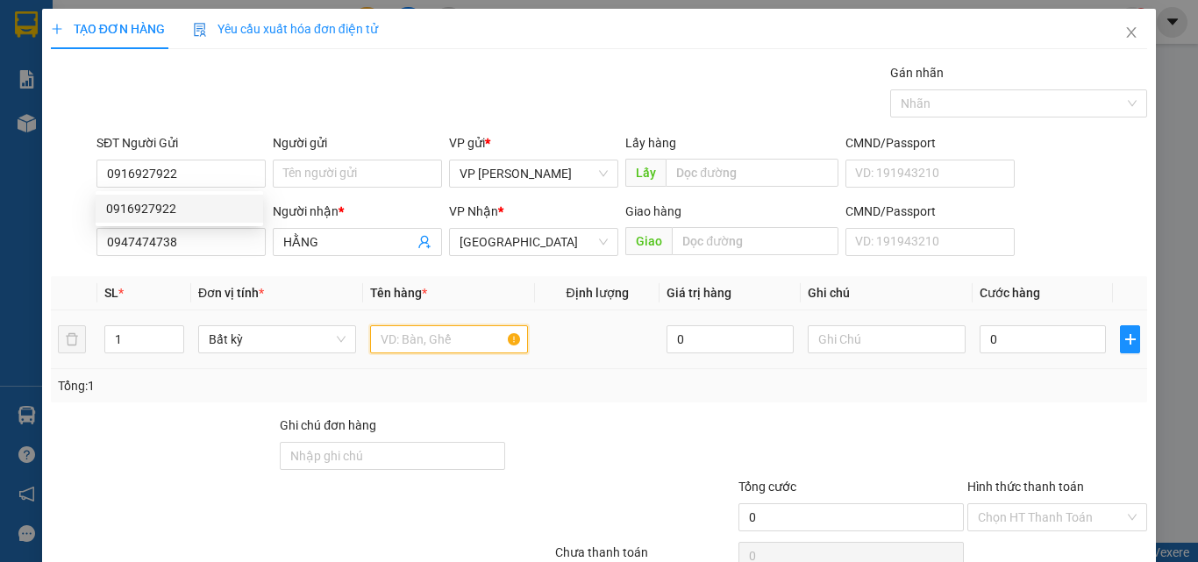
click at [436, 328] on input "text" at bounding box center [449, 339] width 158 height 28
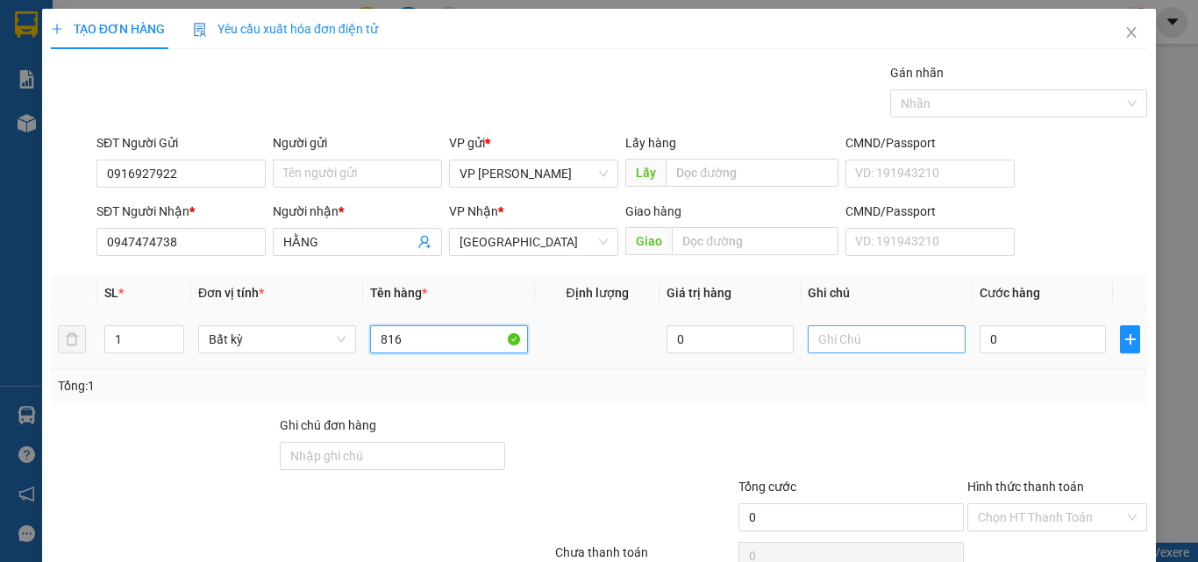
type input "816"
click at [879, 346] on input "text" at bounding box center [887, 339] width 158 height 28
type input "1 BỊ TRẮNG - QÁO"
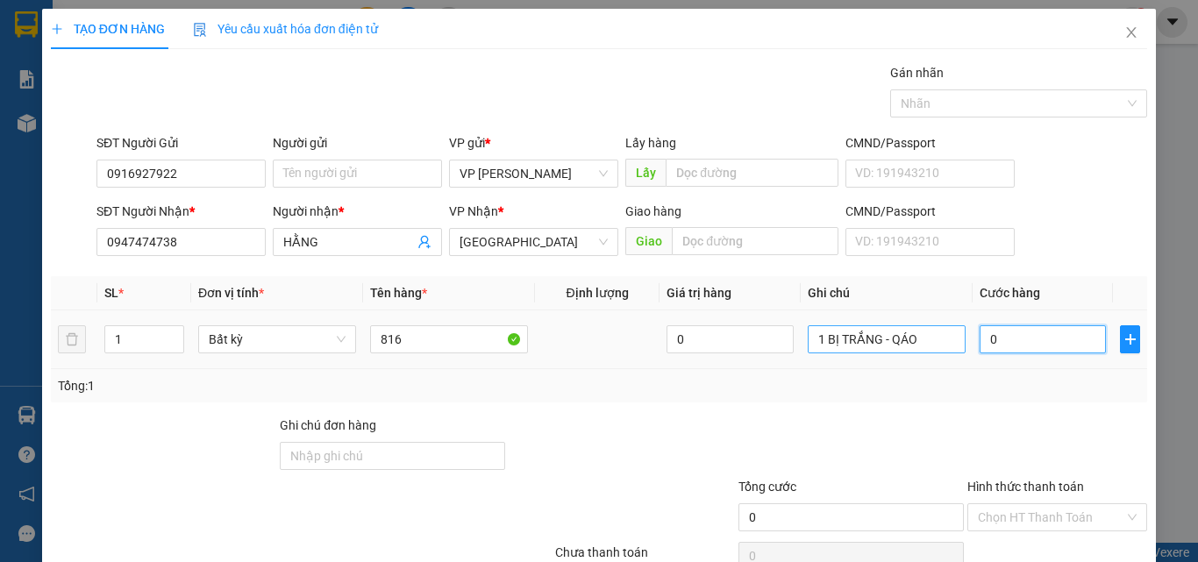
type input "3"
type input "30"
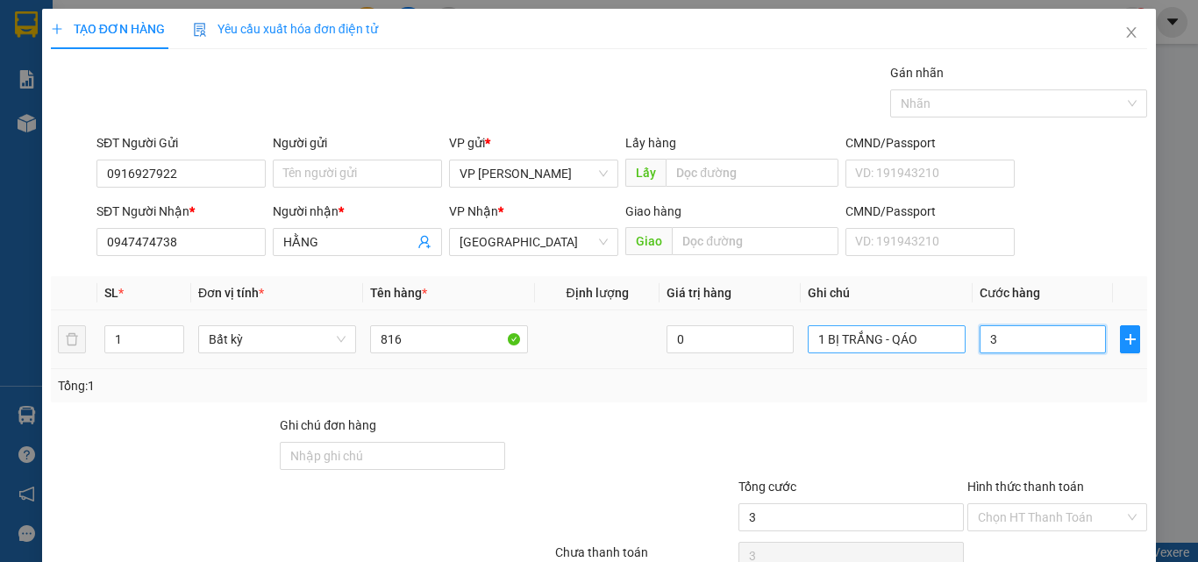
type input "30"
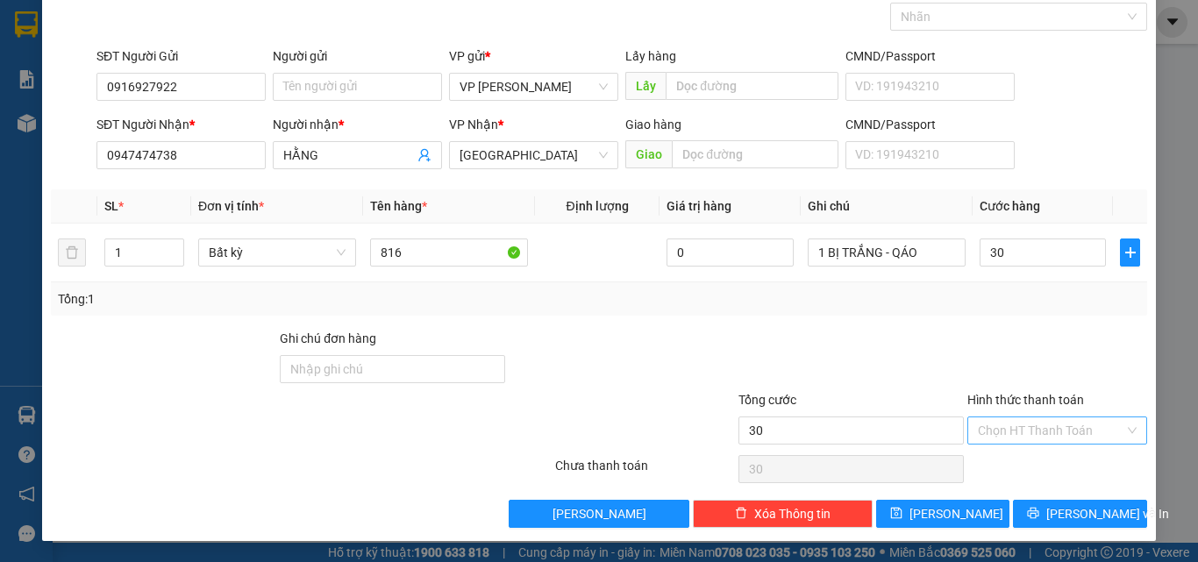
type input "30.000"
click at [1000, 420] on input "Hình thức thanh toán" at bounding box center [1051, 431] width 146 height 26
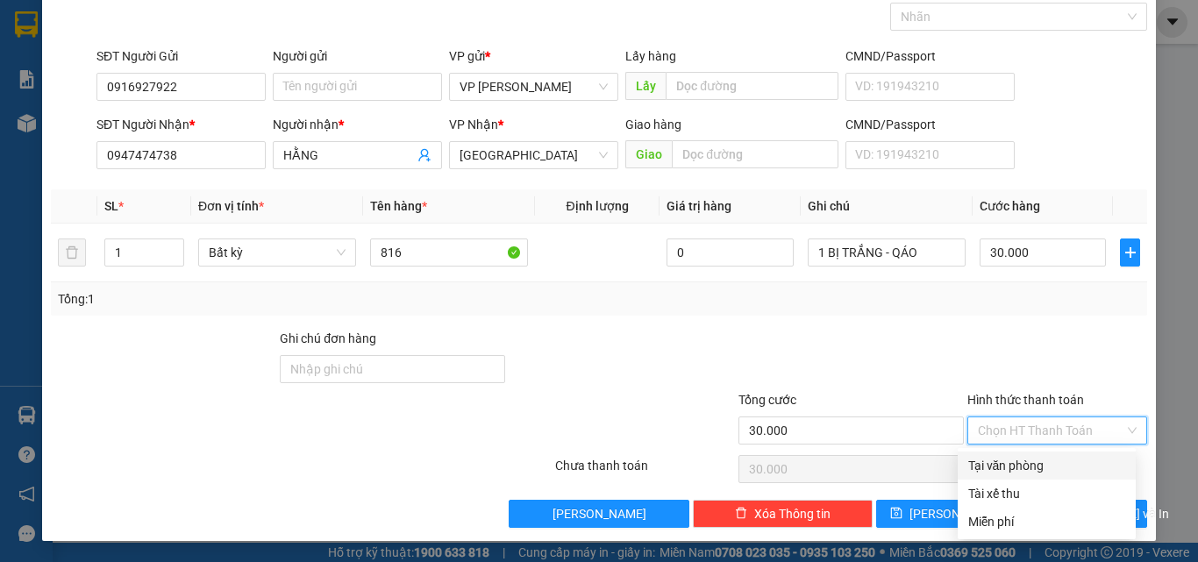
click at [1004, 472] on div "Tại văn phòng" at bounding box center [1046, 465] width 157 height 19
type input "0"
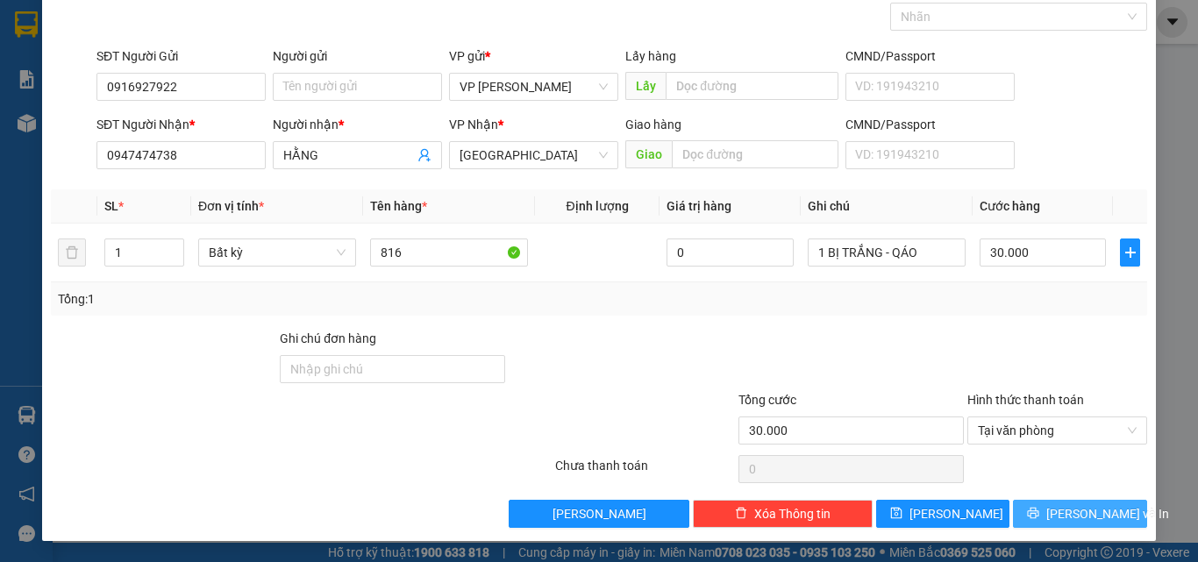
click at [1039, 509] on icon "printer" at bounding box center [1033, 513] width 11 height 11
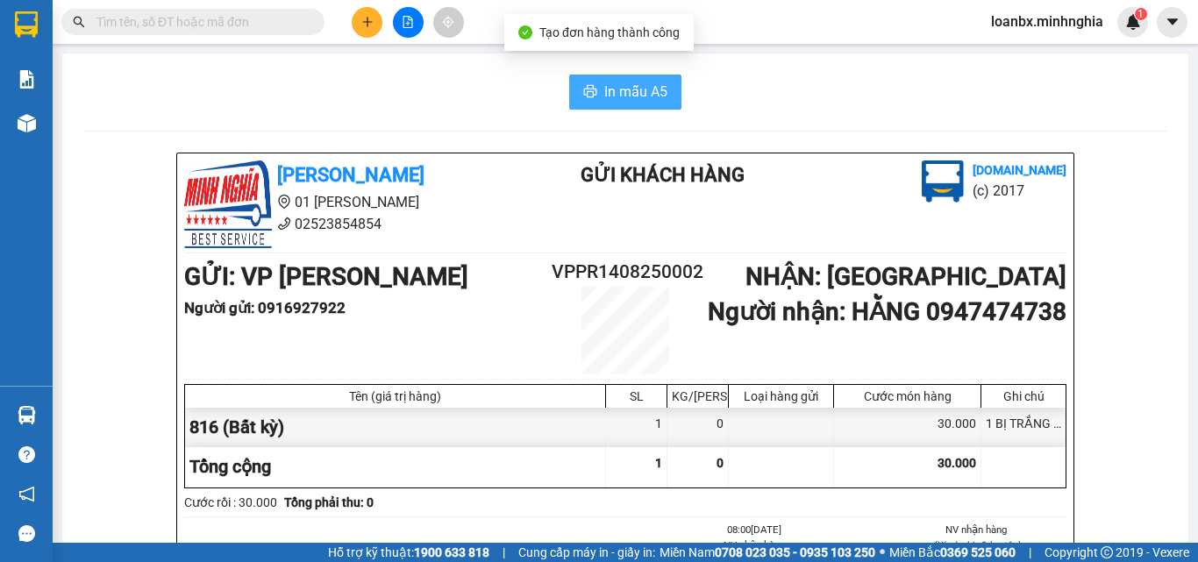
click at [640, 95] on span "In mẫu A5" at bounding box center [635, 92] width 63 height 22
